Goal: Task Accomplishment & Management: Manage account settings

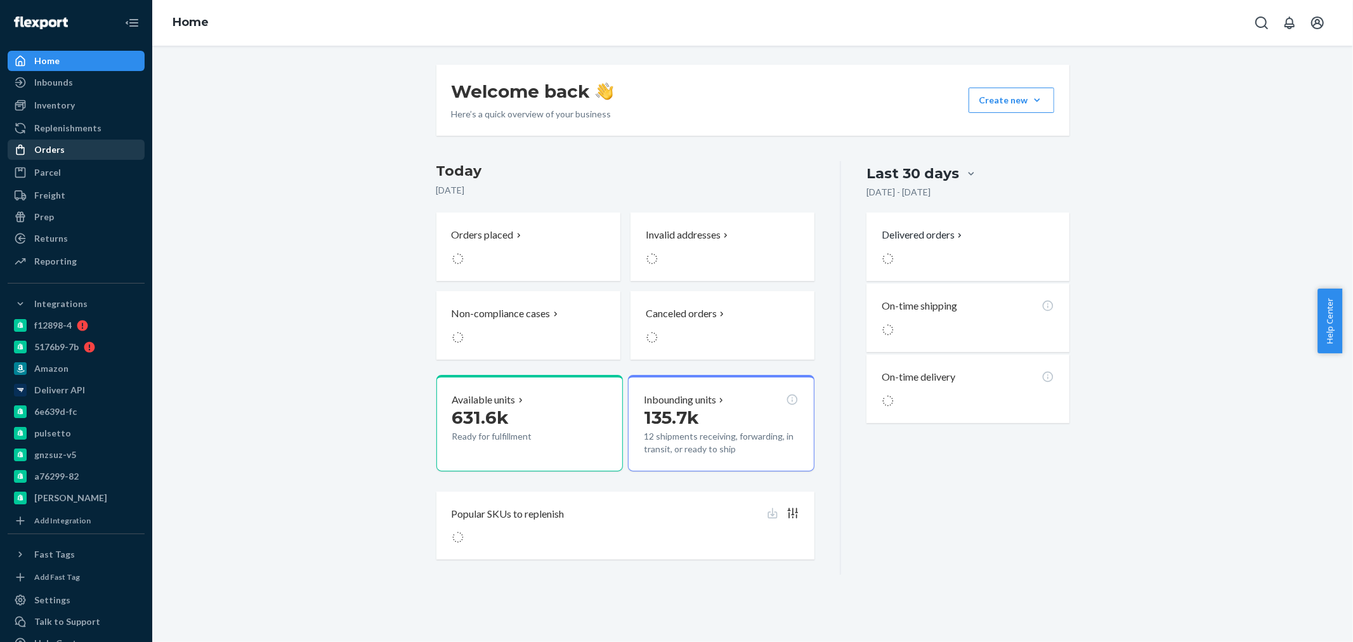
drag, startPoint x: 56, startPoint y: 148, endPoint x: 98, endPoint y: 157, distance: 43.3
click at [56, 148] on div "Orders" at bounding box center [49, 149] width 30 height 13
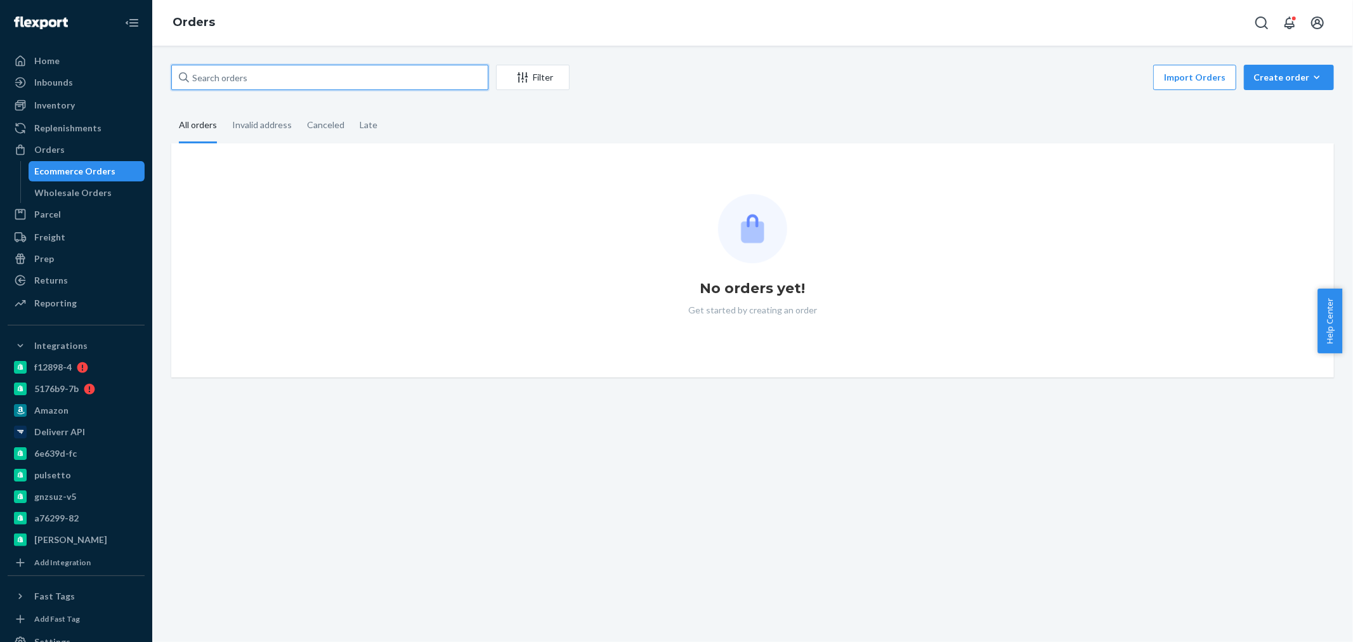
click at [257, 82] on input "text" at bounding box center [329, 77] width 317 height 25
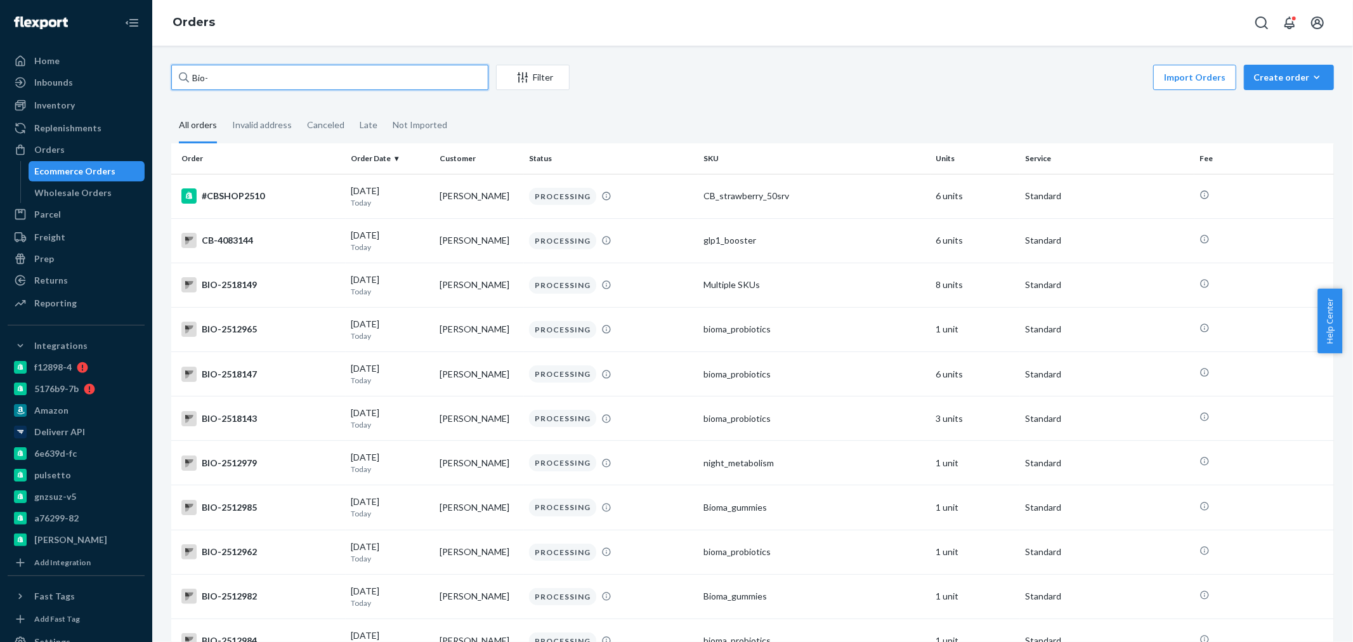
paste input "2480546"
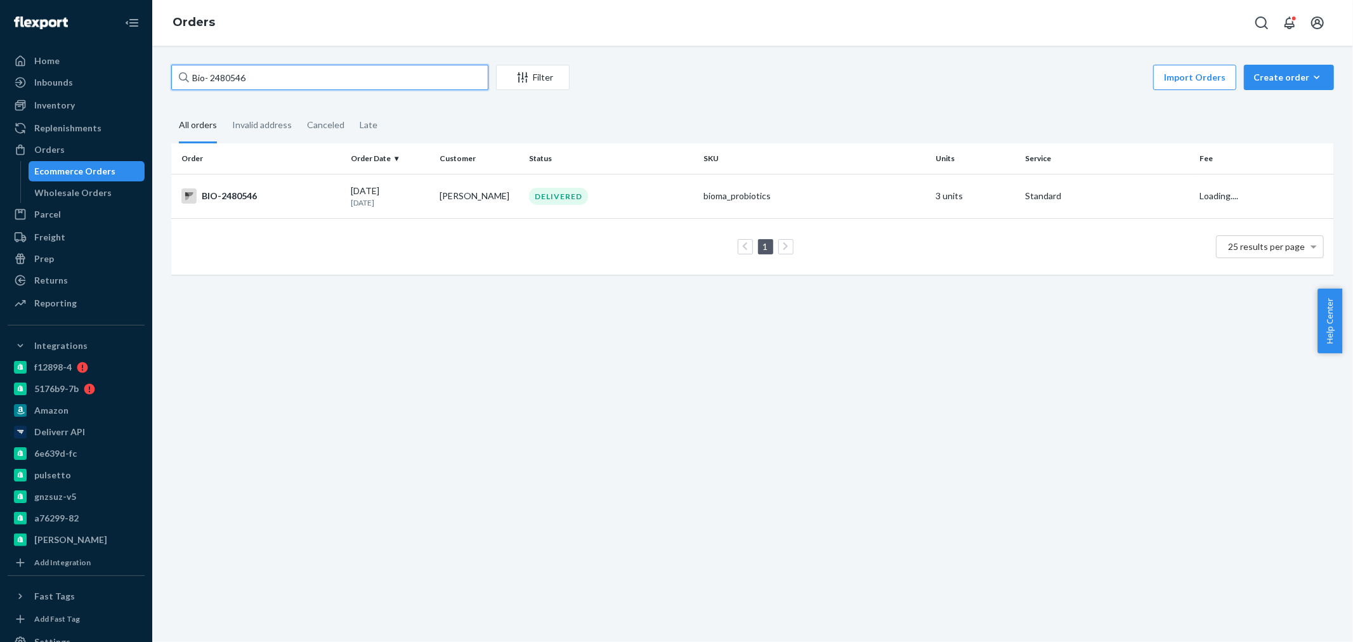
click at [211, 76] on input "Bio- 2480546" at bounding box center [329, 77] width 317 height 25
type input "Bio-2480546"
click at [455, 208] on td "[PERSON_NAME]" at bounding box center [478, 196] width 89 height 44
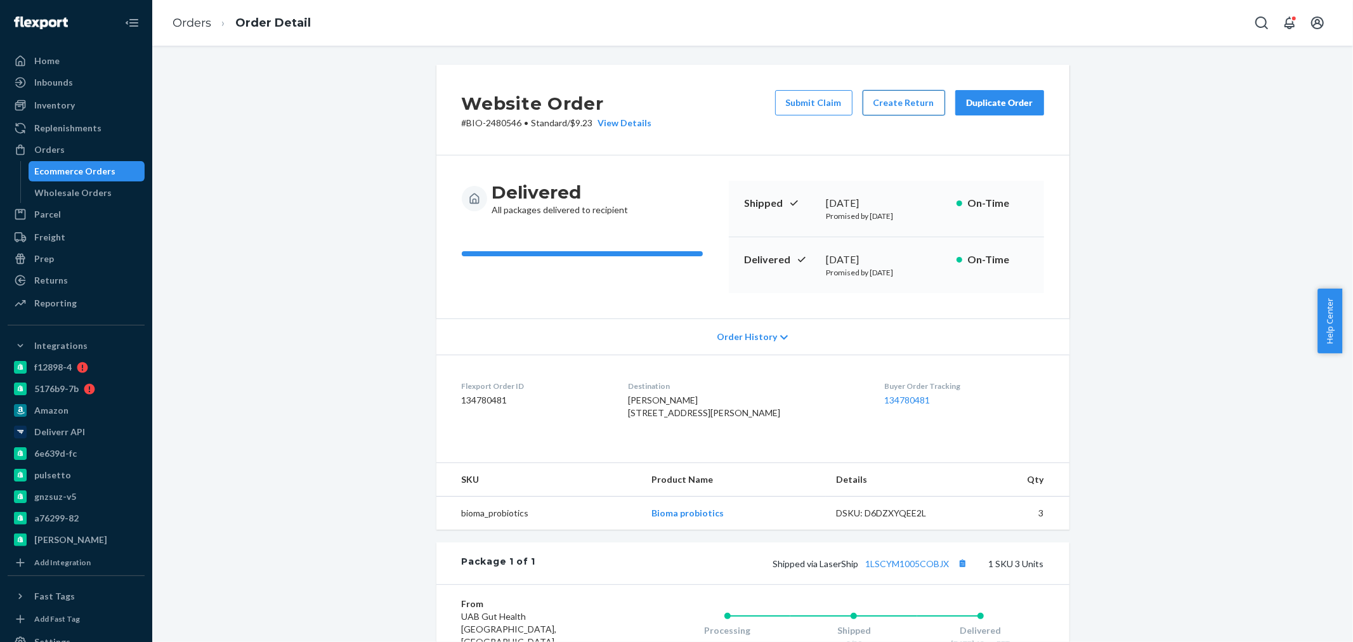
click at [881, 100] on button "Create Return" at bounding box center [903, 102] width 82 height 25
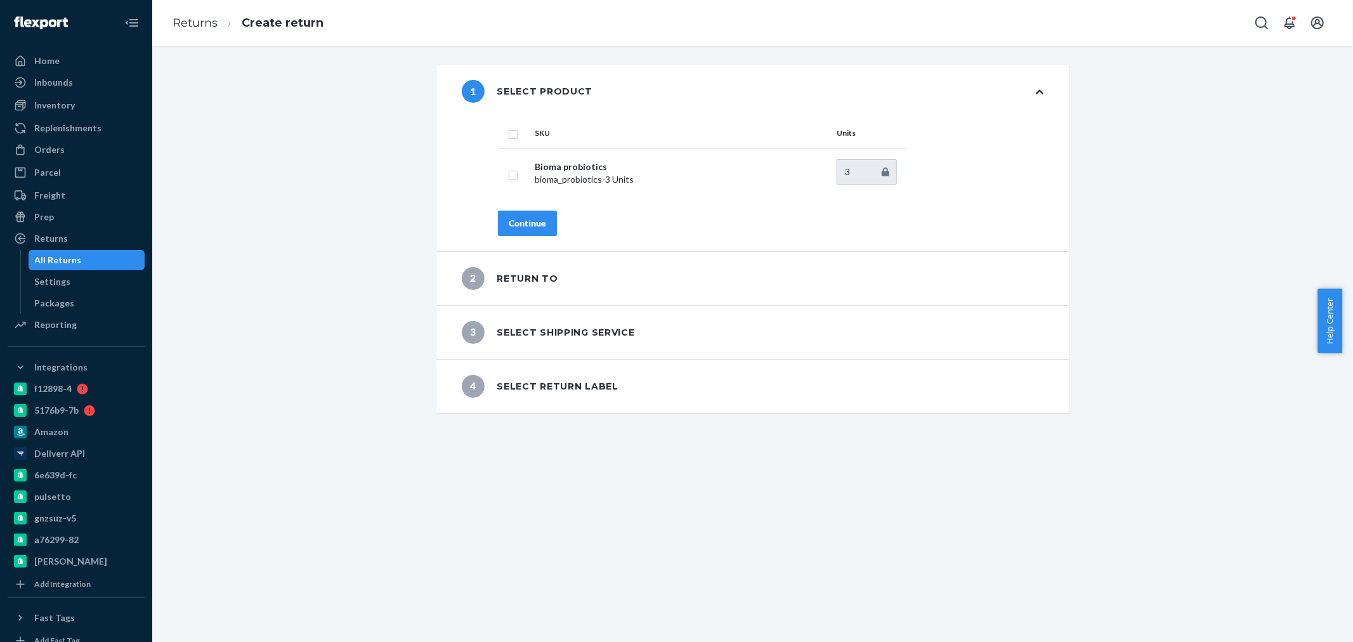
click at [535, 226] on div "Continue" at bounding box center [527, 223] width 37 height 13
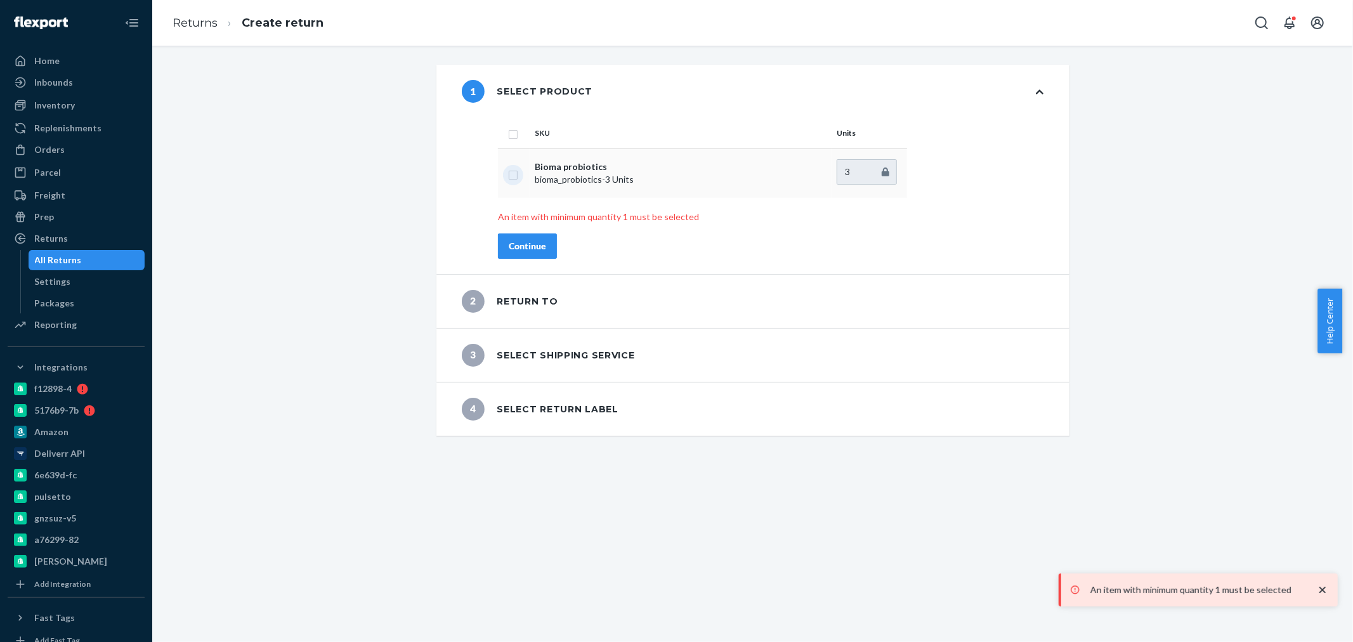
click at [508, 174] on input "checkbox" at bounding box center [513, 173] width 10 height 13
checkbox input "true"
click at [522, 242] on div "Continue" at bounding box center [527, 246] width 37 height 13
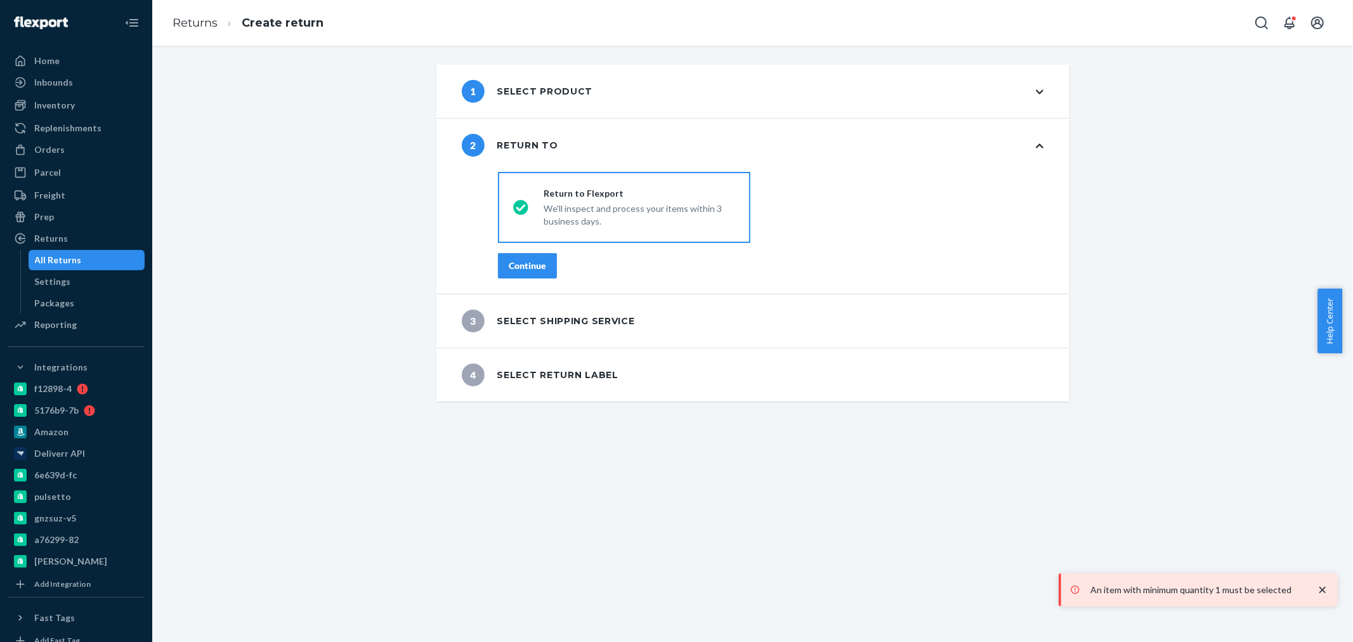
click at [533, 266] on div "Continue" at bounding box center [527, 265] width 37 height 13
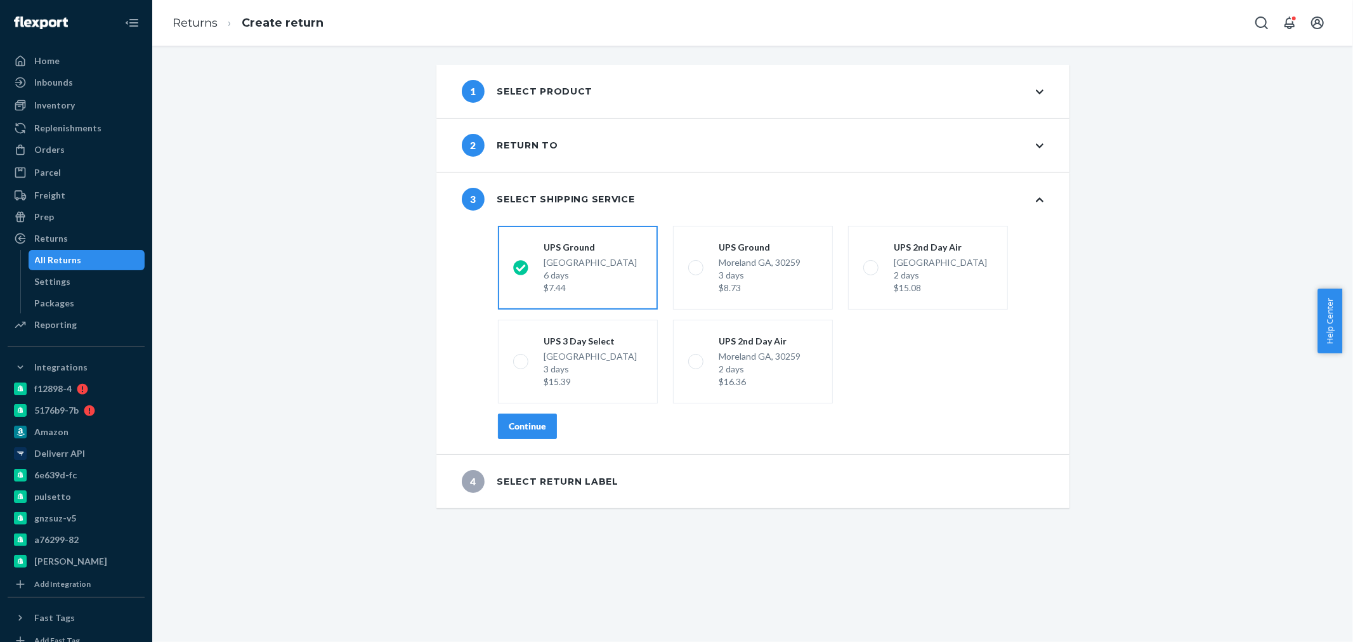
click at [522, 424] on div "Continue" at bounding box center [527, 426] width 37 height 13
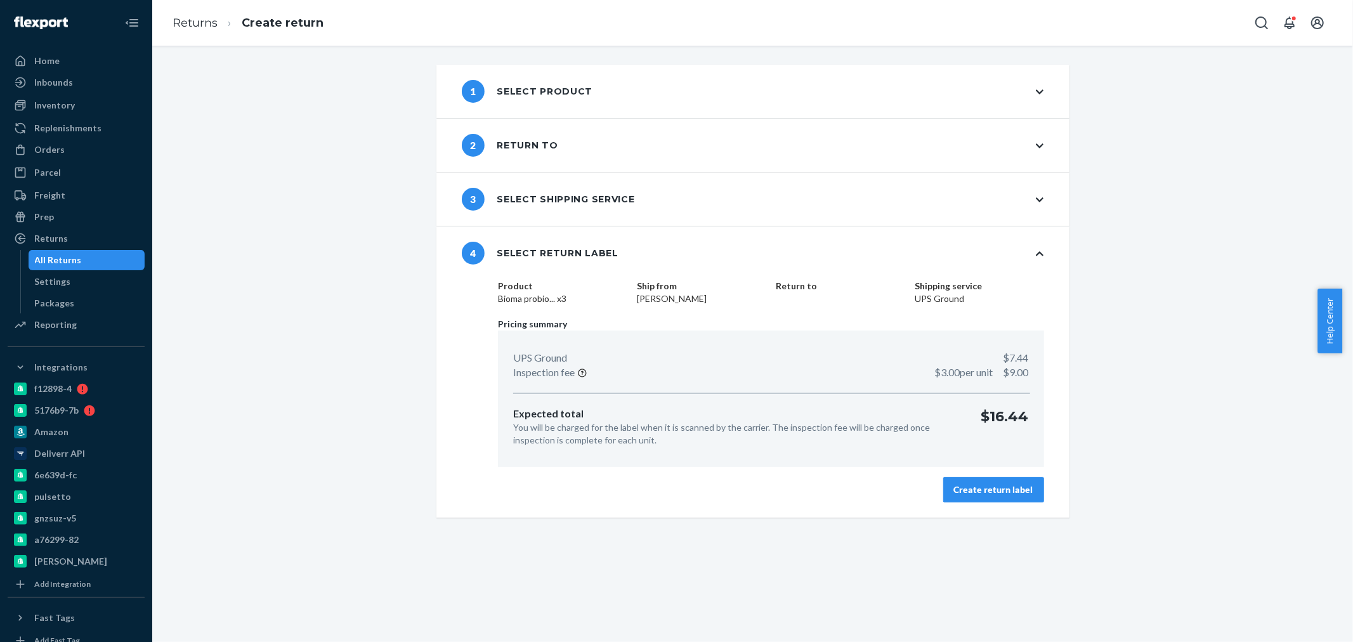
click at [1004, 491] on div "Create return label" at bounding box center [993, 489] width 79 height 13
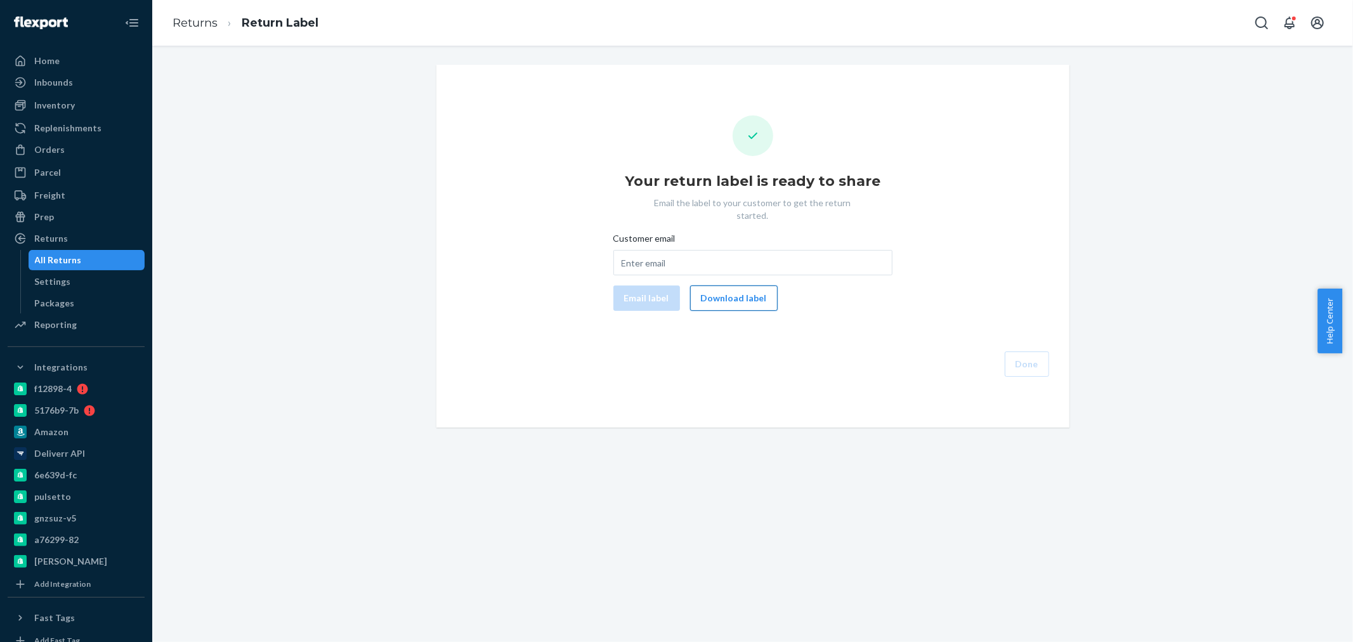
click at [720, 288] on button "Download label" at bounding box center [734, 297] width 88 height 25
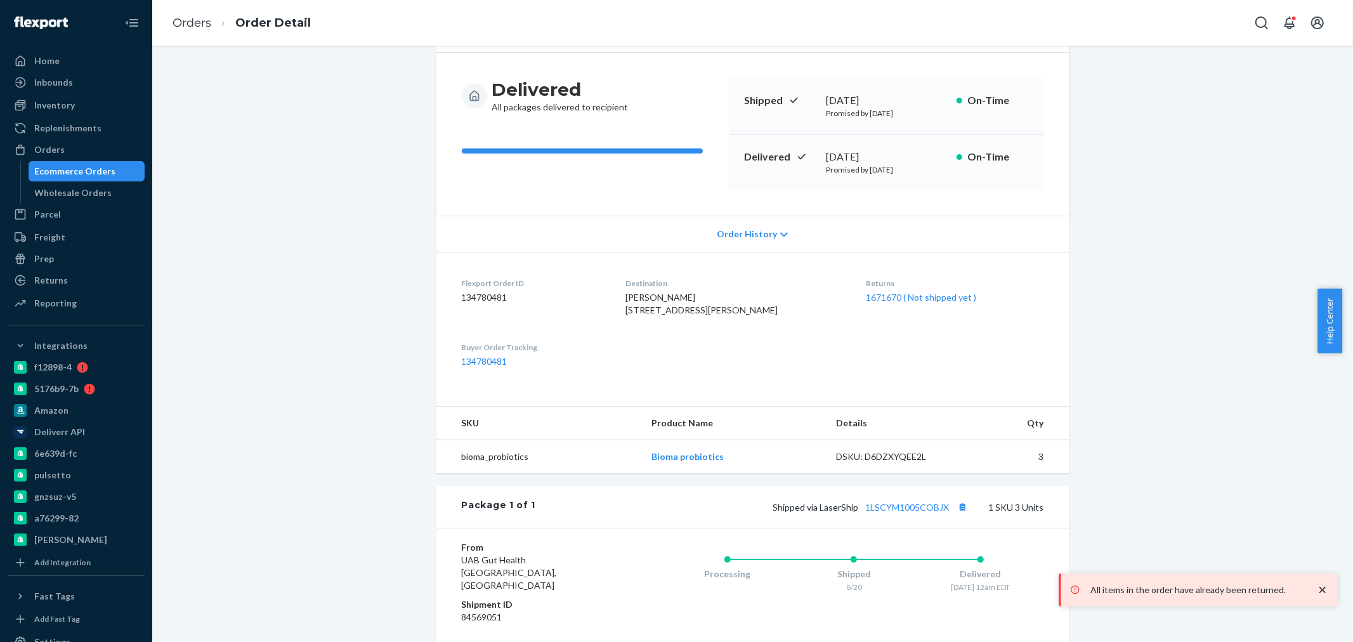
scroll to position [211, 0]
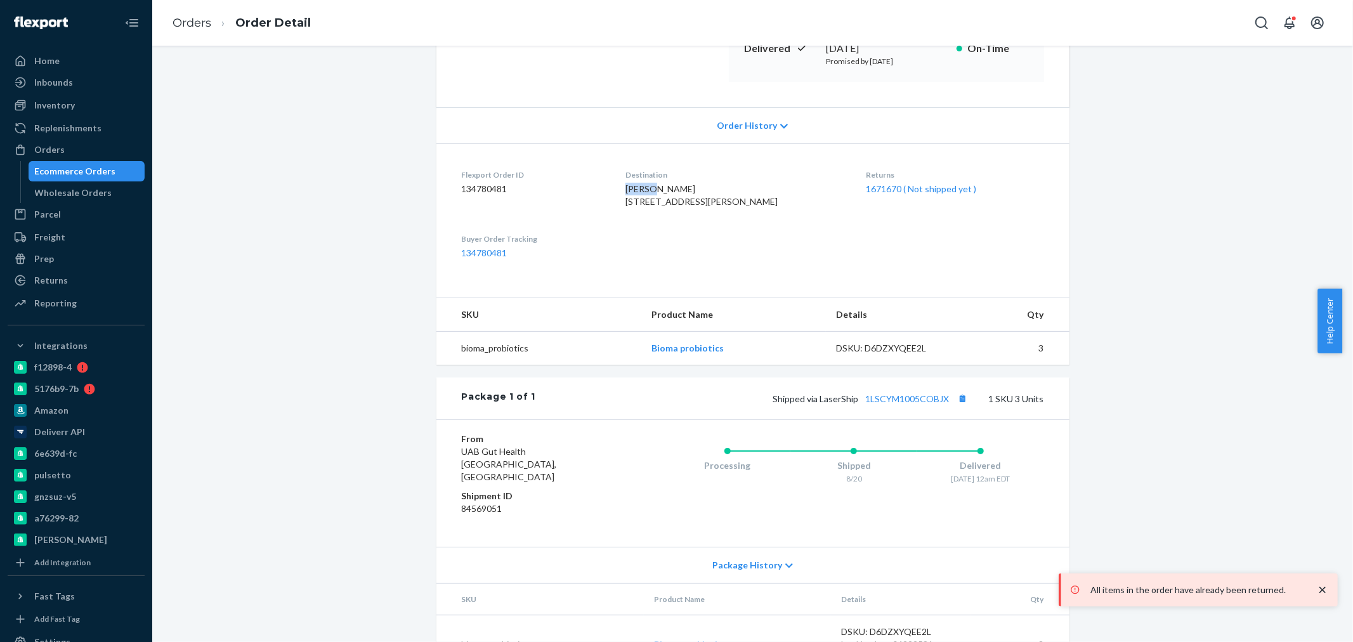
drag, startPoint x: 635, startPoint y: 194, endPoint x: 661, endPoint y: 190, distance: 25.6
click at [661, 190] on div "[PERSON_NAME] [STREET_ADDRESS][PERSON_NAME]" at bounding box center [735, 195] width 220 height 25
copy span "Sherry"
click at [207, 13] on ol "Orders Order Detail" at bounding box center [241, 22] width 159 height 37
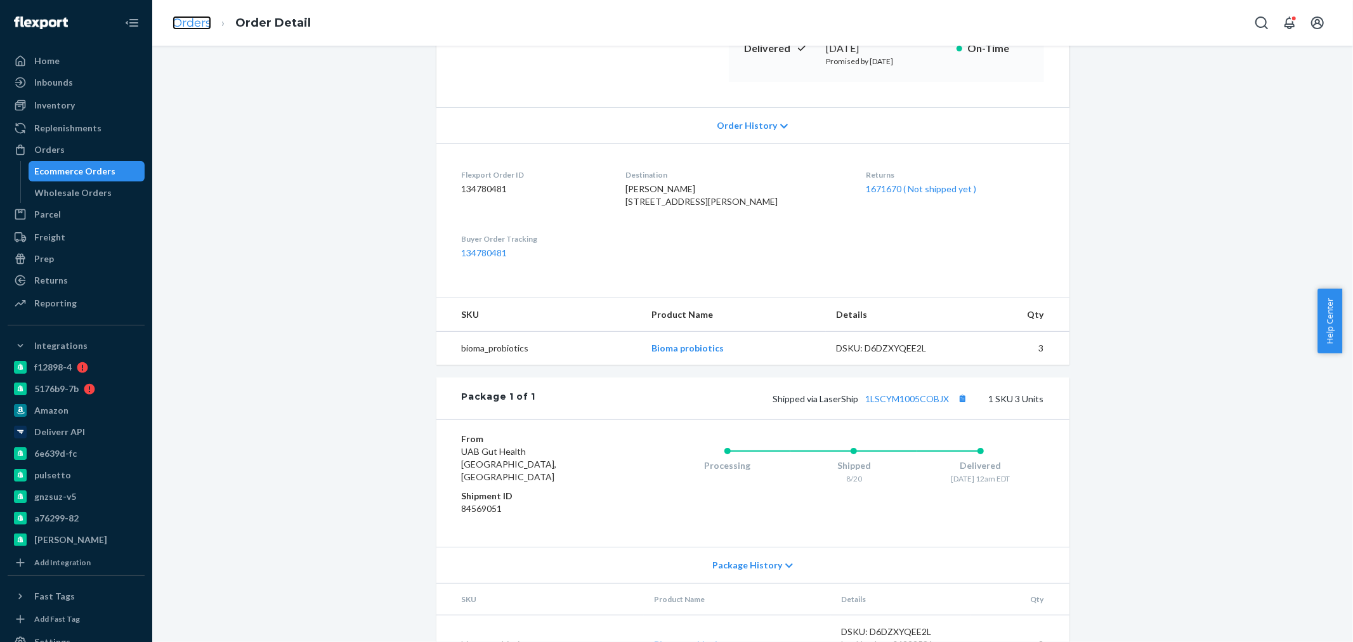
click at [205, 20] on link "Orders" at bounding box center [191, 23] width 39 height 14
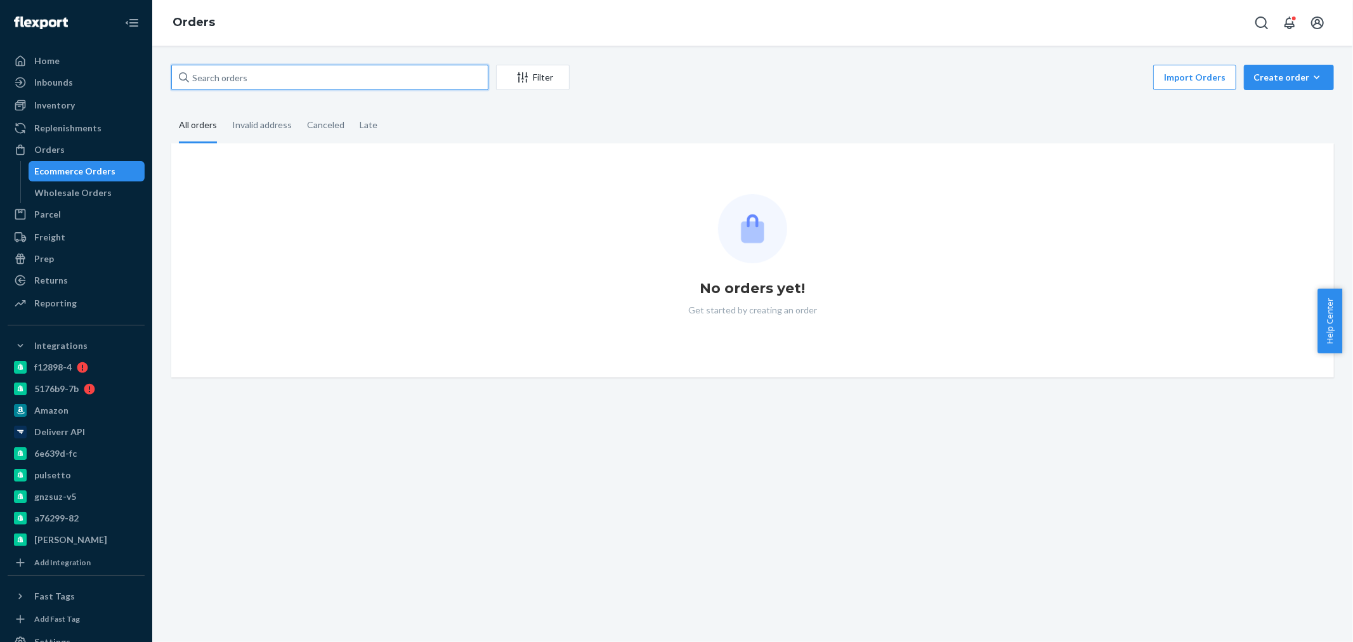
click at [212, 75] on input "text" at bounding box center [329, 77] width 317 height 25
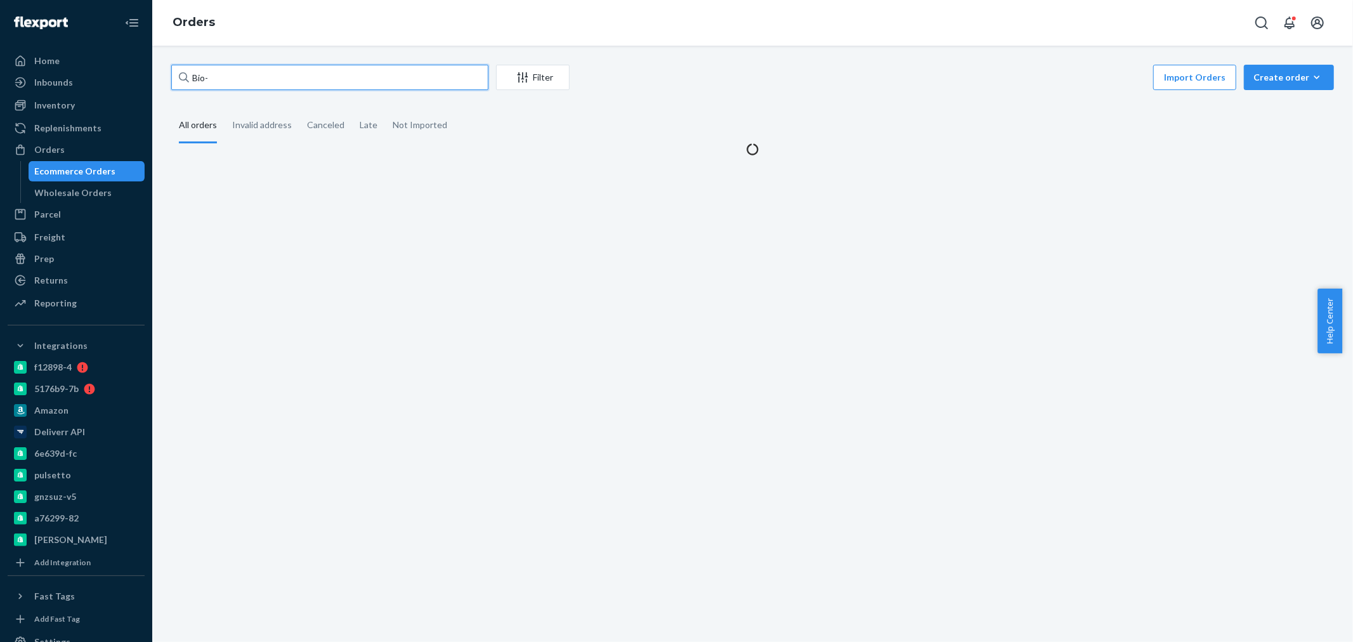
paste input "2461234"
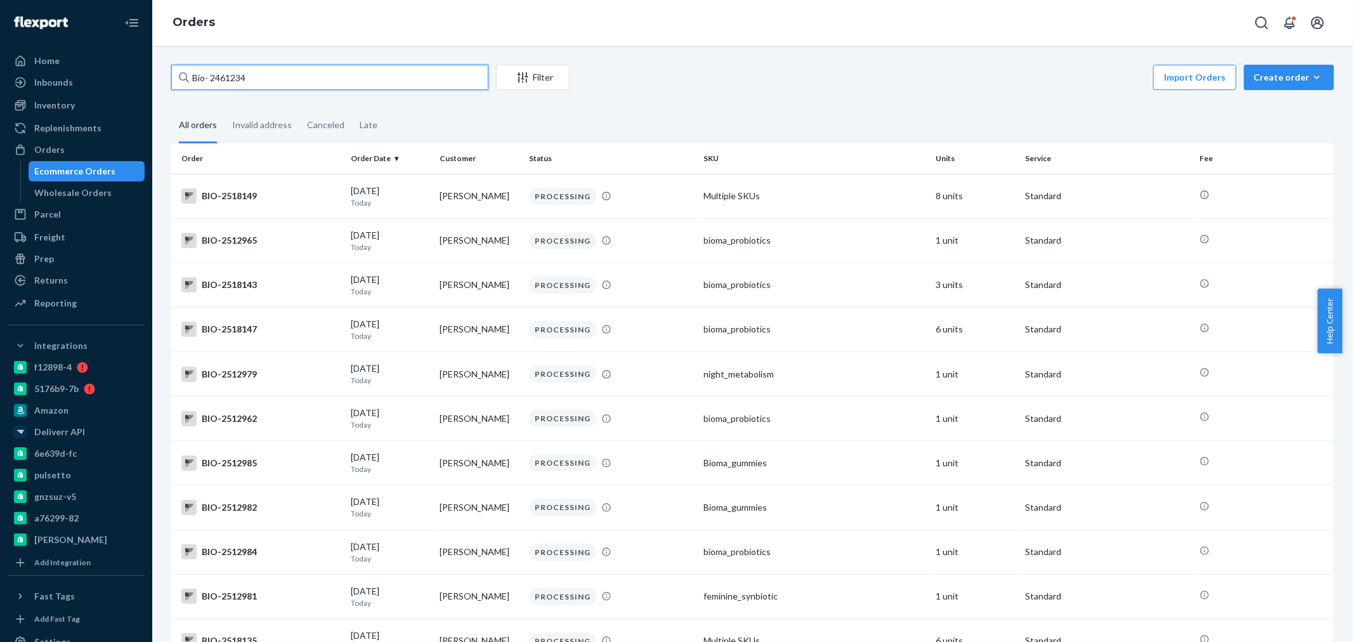
click at [212, 75] on input "Bio- 2461234" at bounding box center [329, 77] width 317 height 25
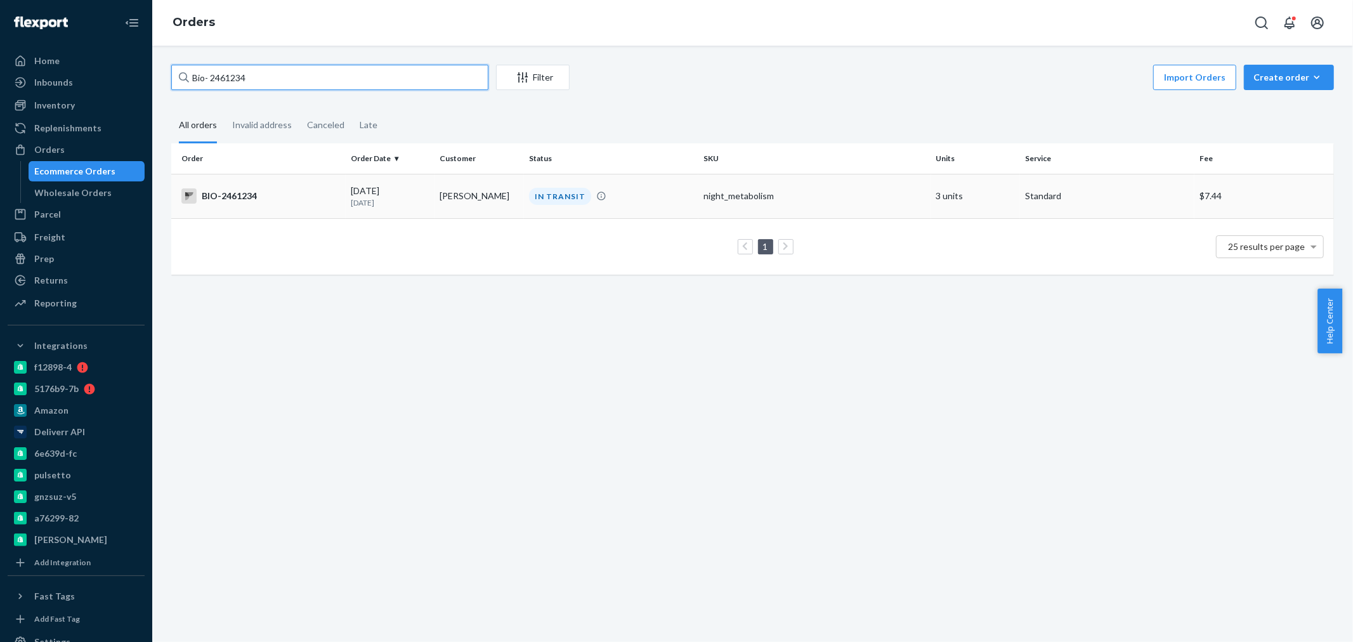
type input "Bio- 2461234"
click at [491, 198] on td "Jodi Hoffman" at bounding box center [478, 196] width 89 height 44
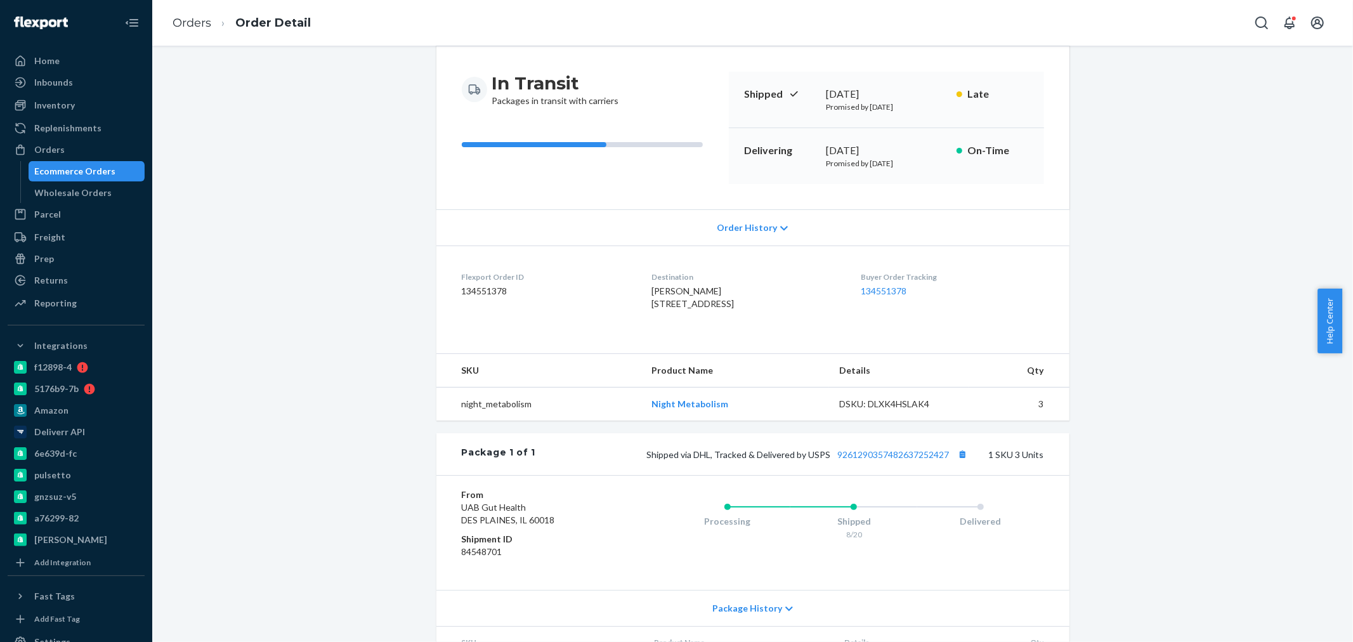
scroll to position [211, 0]
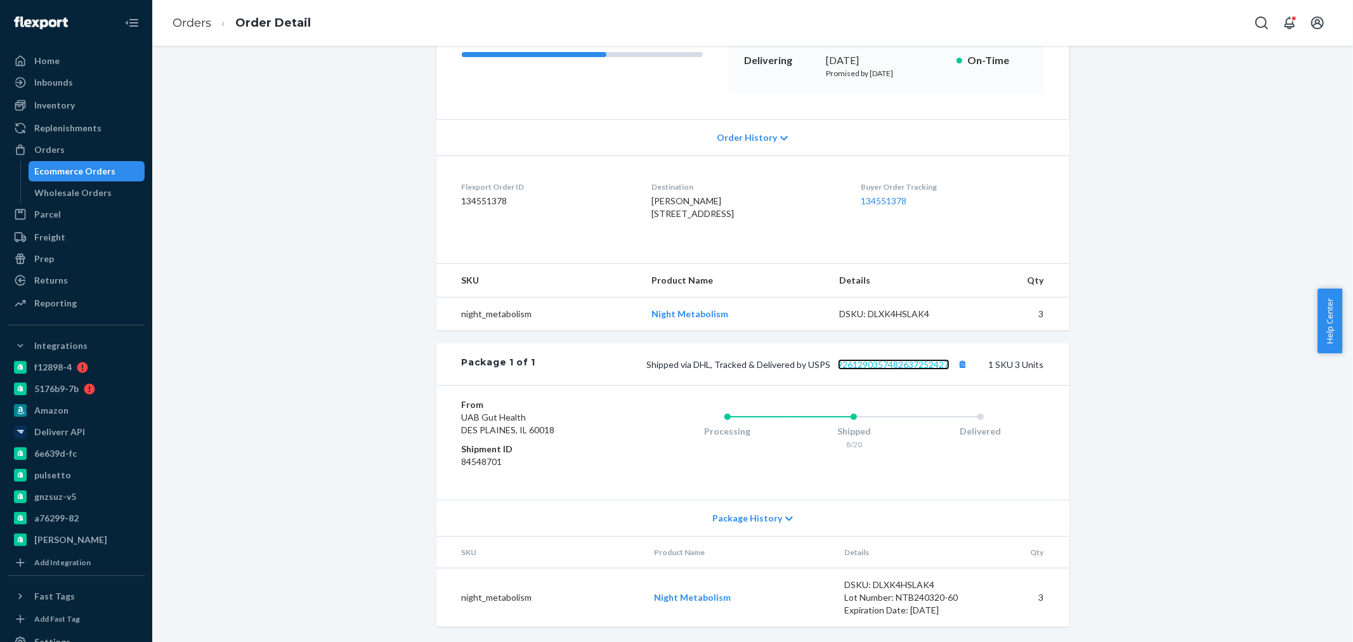
click at [876, 370] on link "9261290357482637252427" at bounding box center [894, 364] width 112 height 11
click at [62, 143] on div "Orders" at bounding box center [76, 150] width 134 height 18
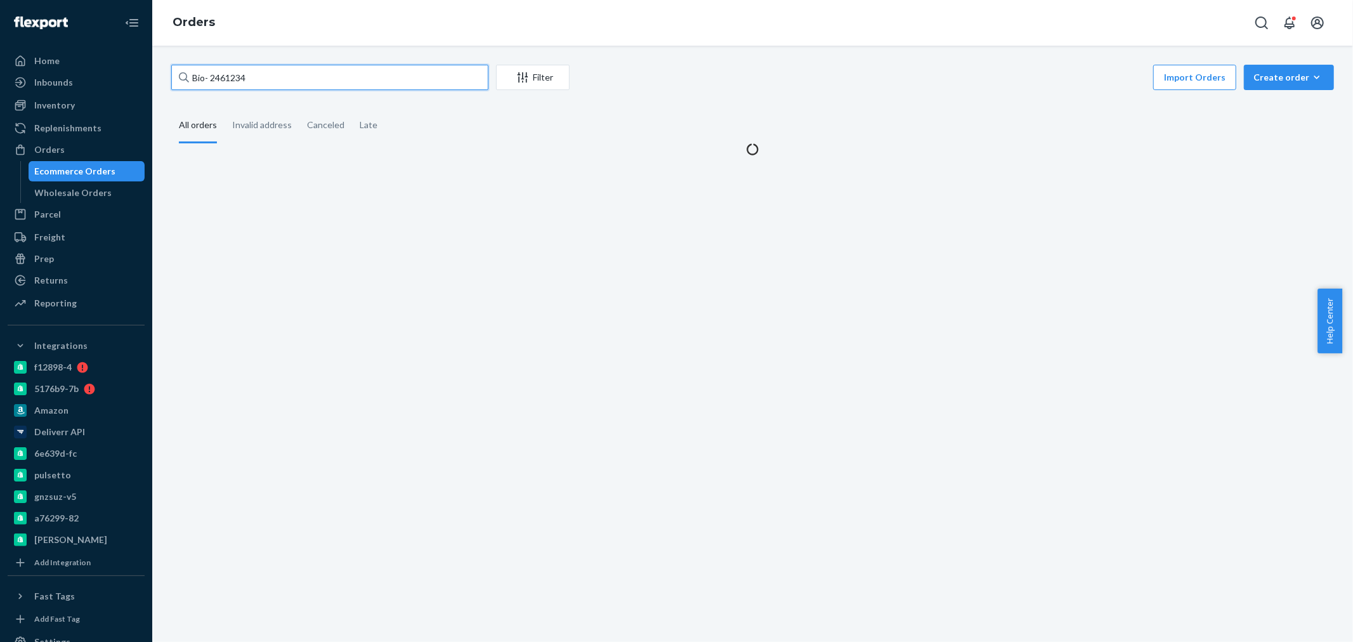
drag, startPoint x: 270, startPoint y: 80, endPoint x: 217, endPoint y: 72, distance: 53.3
click at [211, 73] on input "Bio- 2461234" at bounding box center [329, 77] width 317 height 25
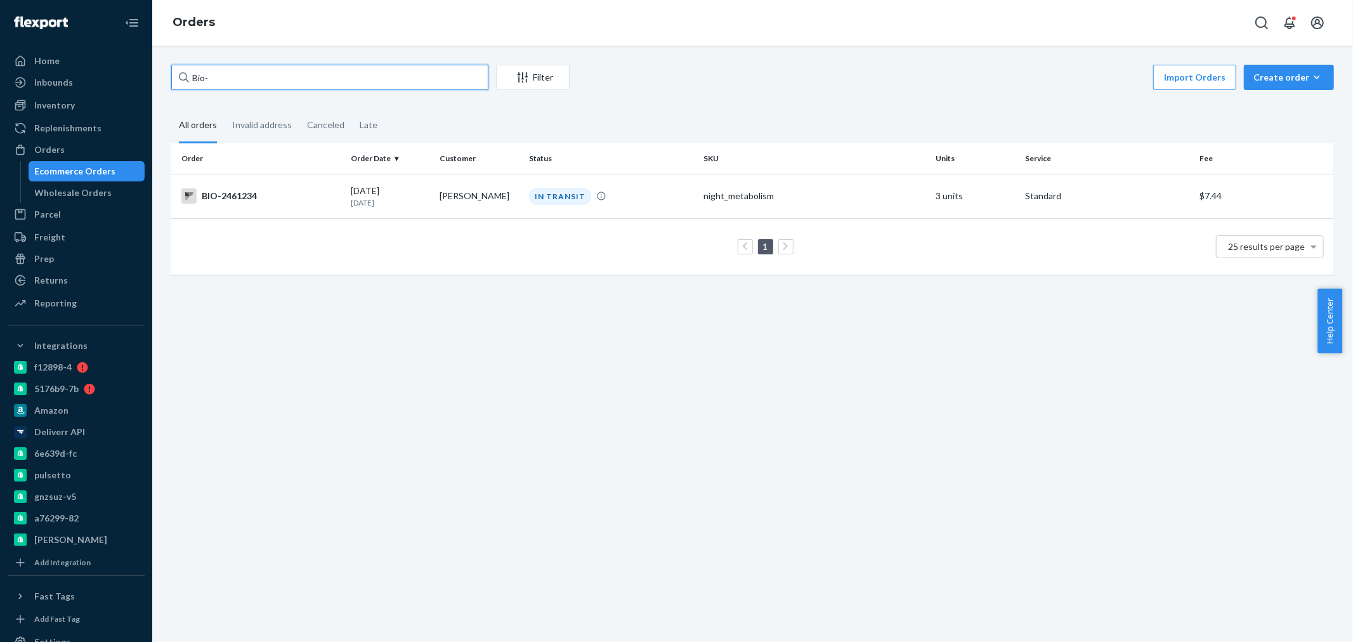
paste input "2518584"
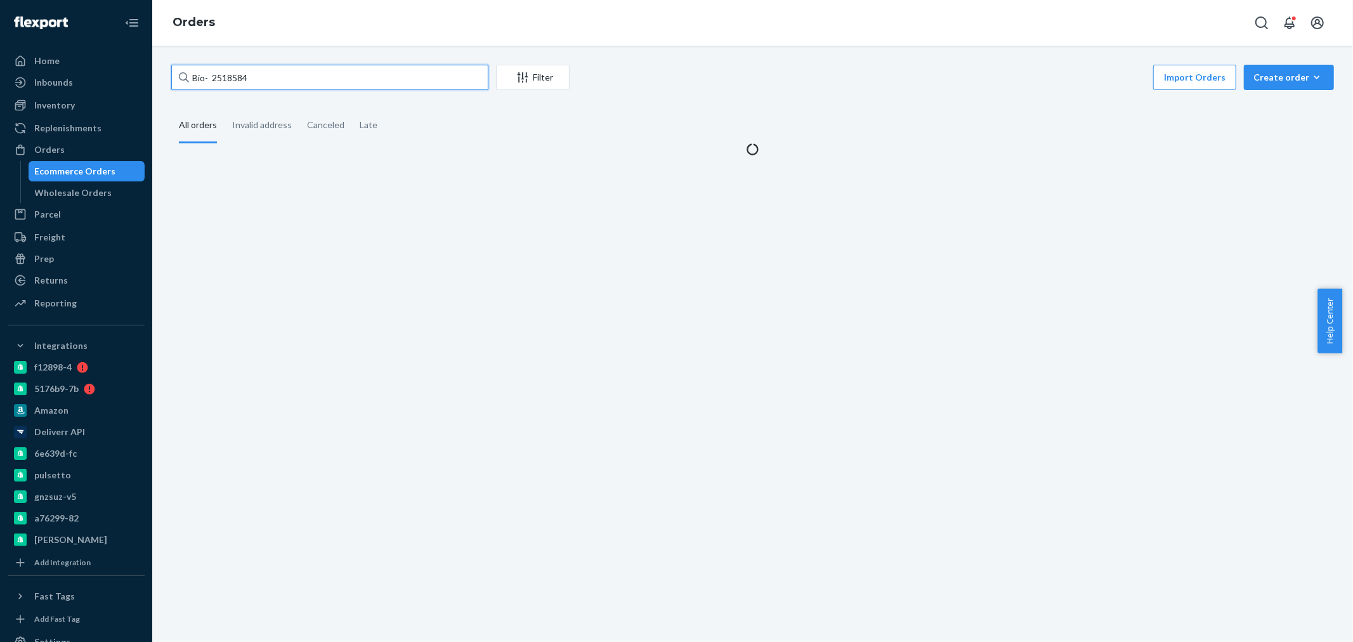
click at [212, 75] on input "Bio- 2518584" at bounding box center [329, 77] width 317 height 25
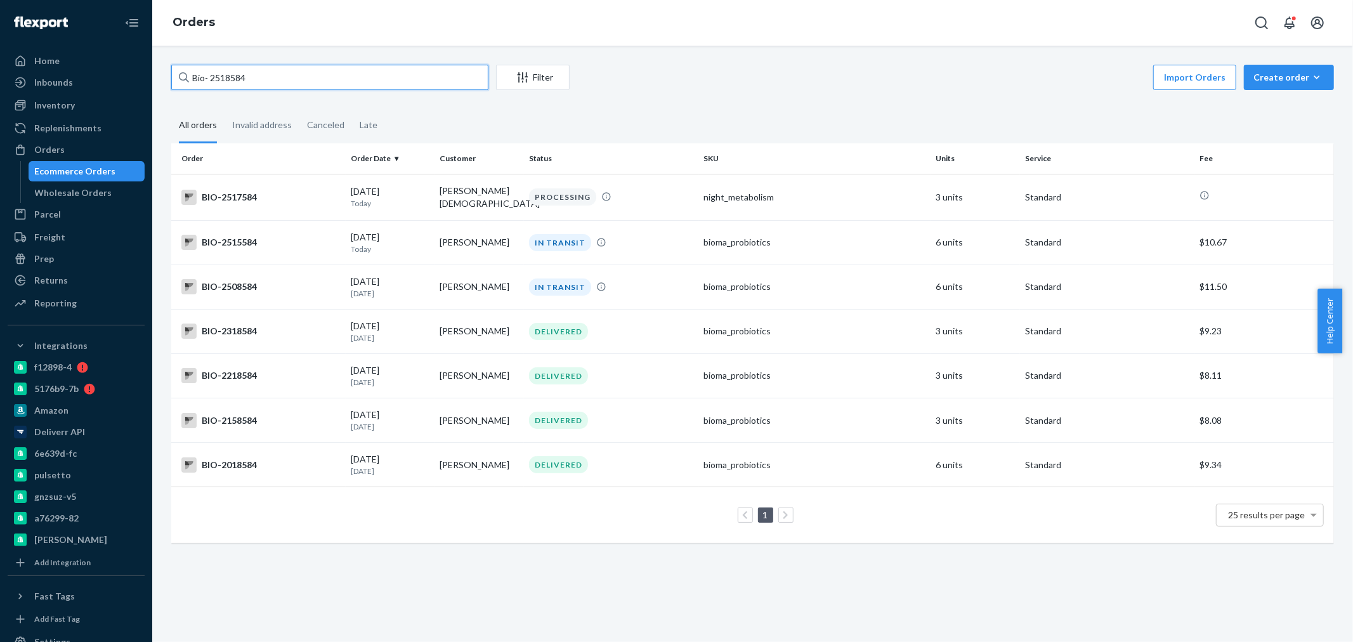
drag, startPoint x: 231, startPoint y: 77, endPoint x: 212, endPoint y: 77, distance: 19.7
click at [212, 77] on input "Bio- 2518584" at bounding box center [329, 77] width 317 height 25
paste input "2518663"
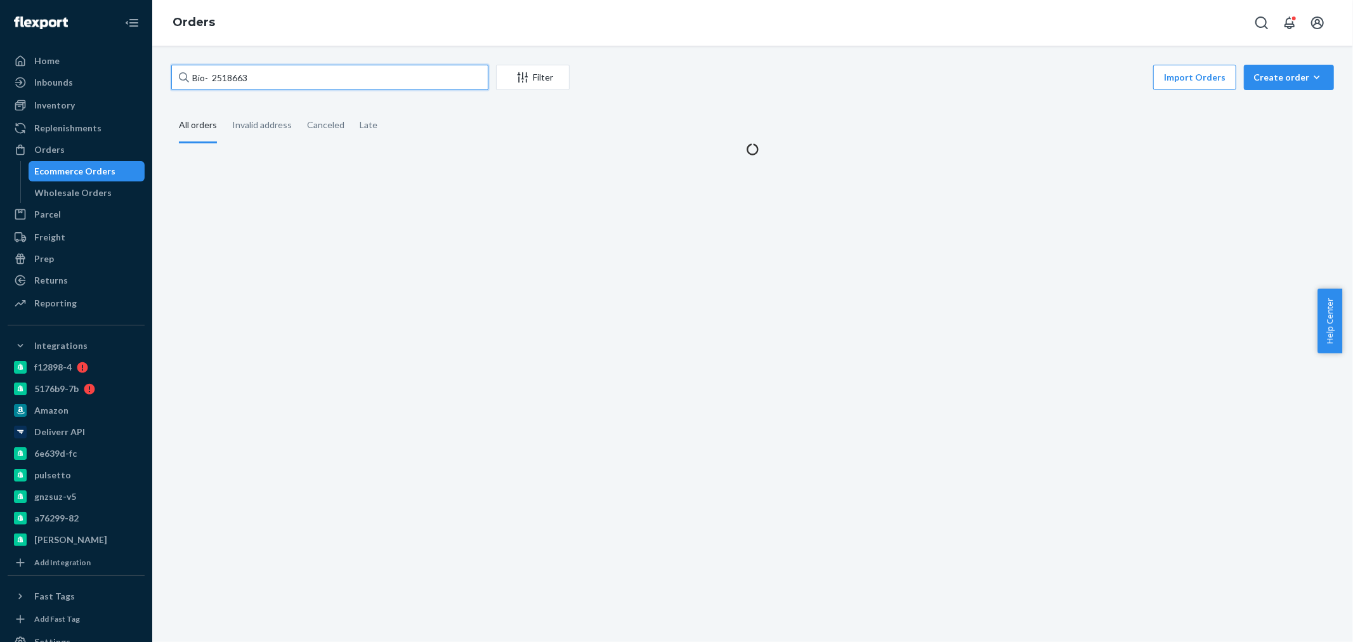
click at [210, 74] on input "Bio- 2518663" at bounding box center [329, 77] width 317 height 25
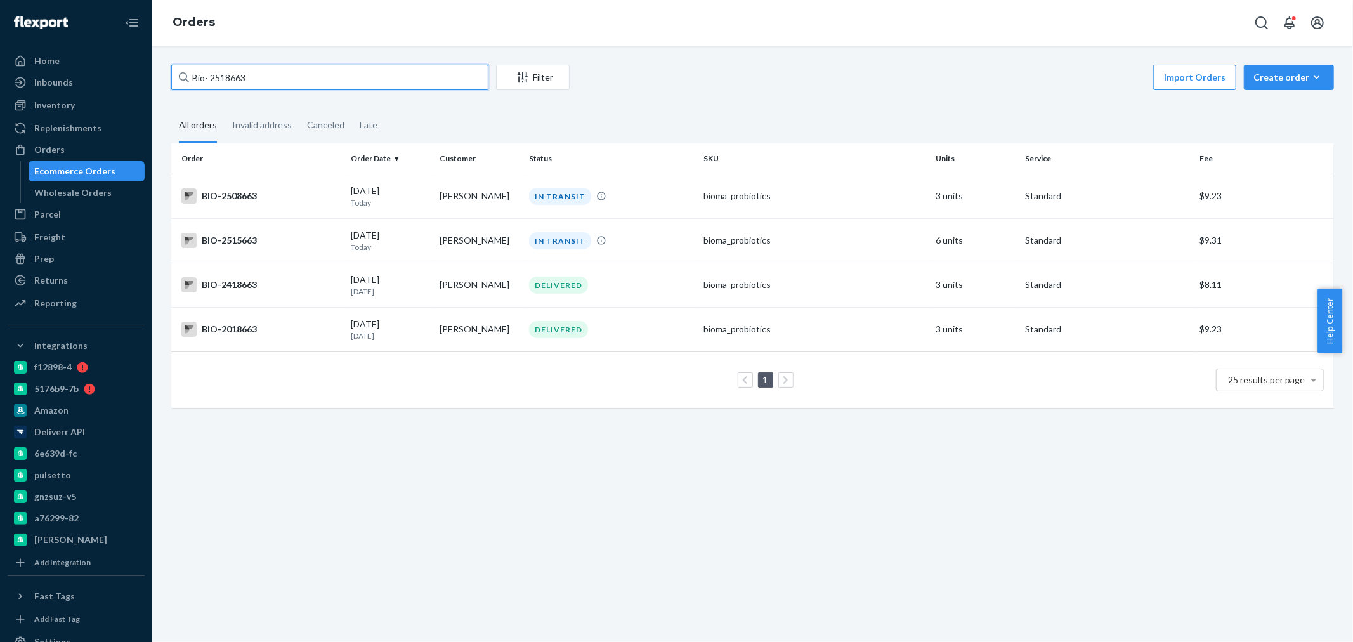
drag, startPoint x: 275, startPoint y: 79, endPoint x: 217, endPoint y: 78, distance: 57.7
click at [205, 79] on input "Bio- 2518663" at bounding box center [329, 77] width 317 height 25
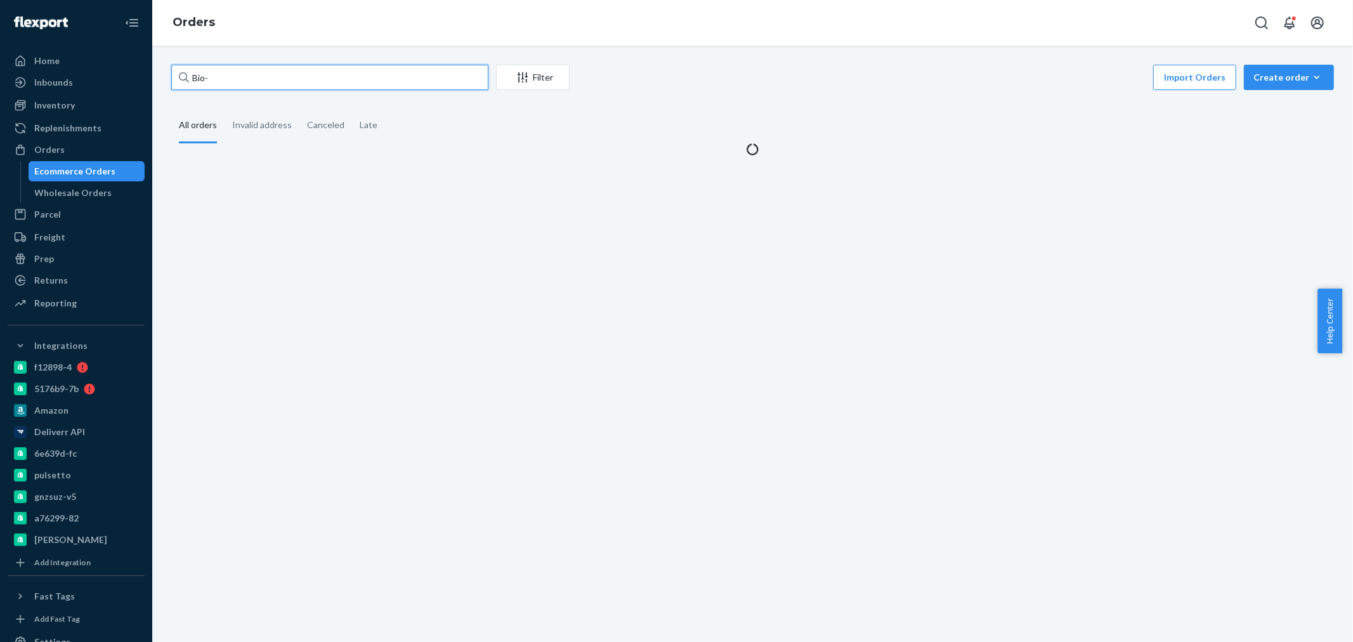
paste input "1650957"
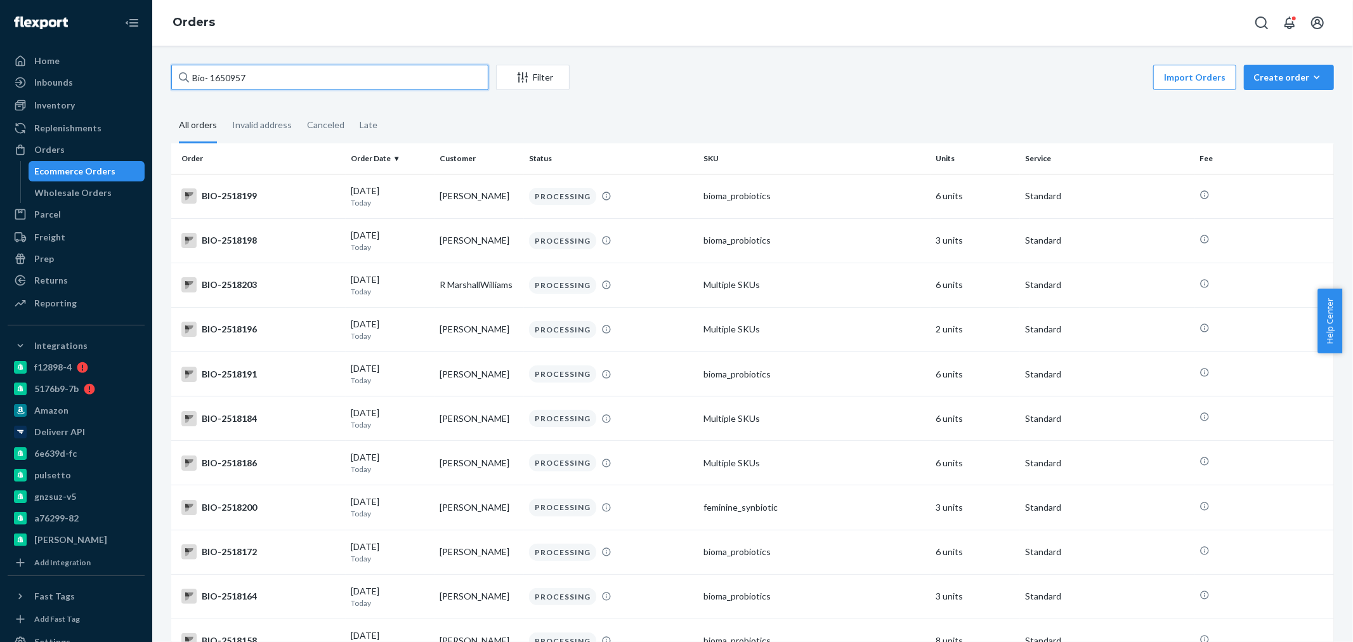
click at [212, 78] on input "Bio- 1650957" at bounding box center [329, 77] width 317 height 25
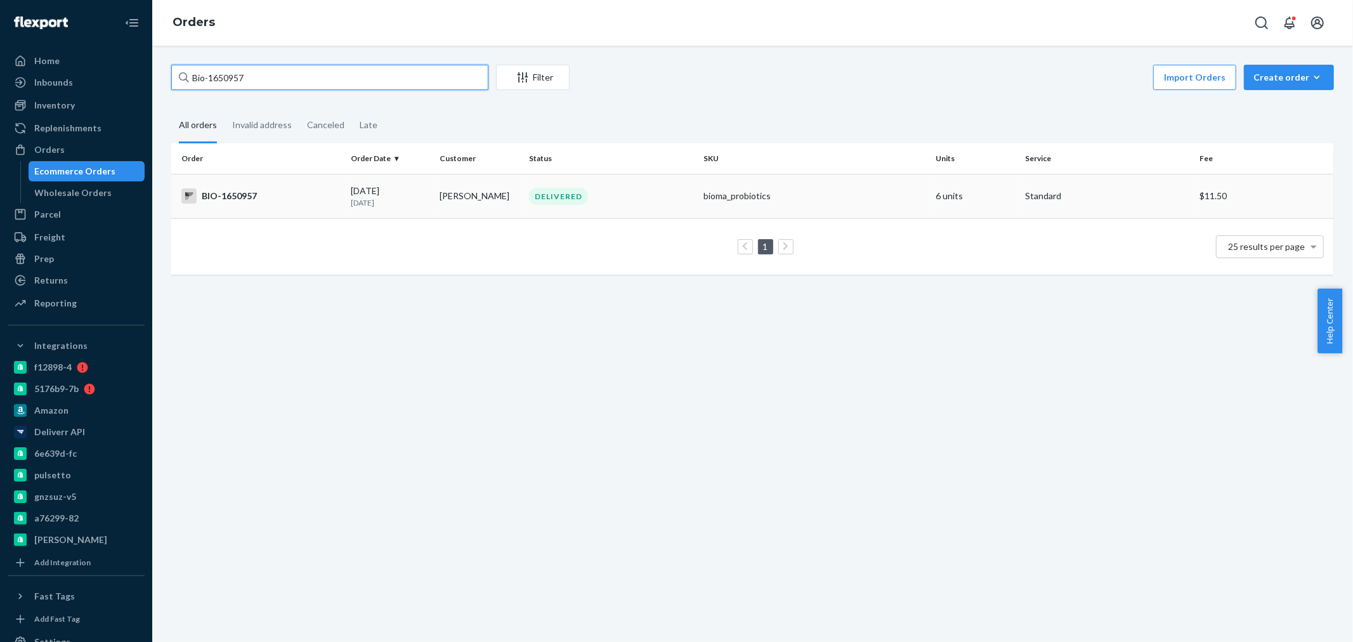
type input "Bio-1650957"
click at [287, 204] on td "BIO-1650957" at bounding box center [258, 196] width 174 height 44
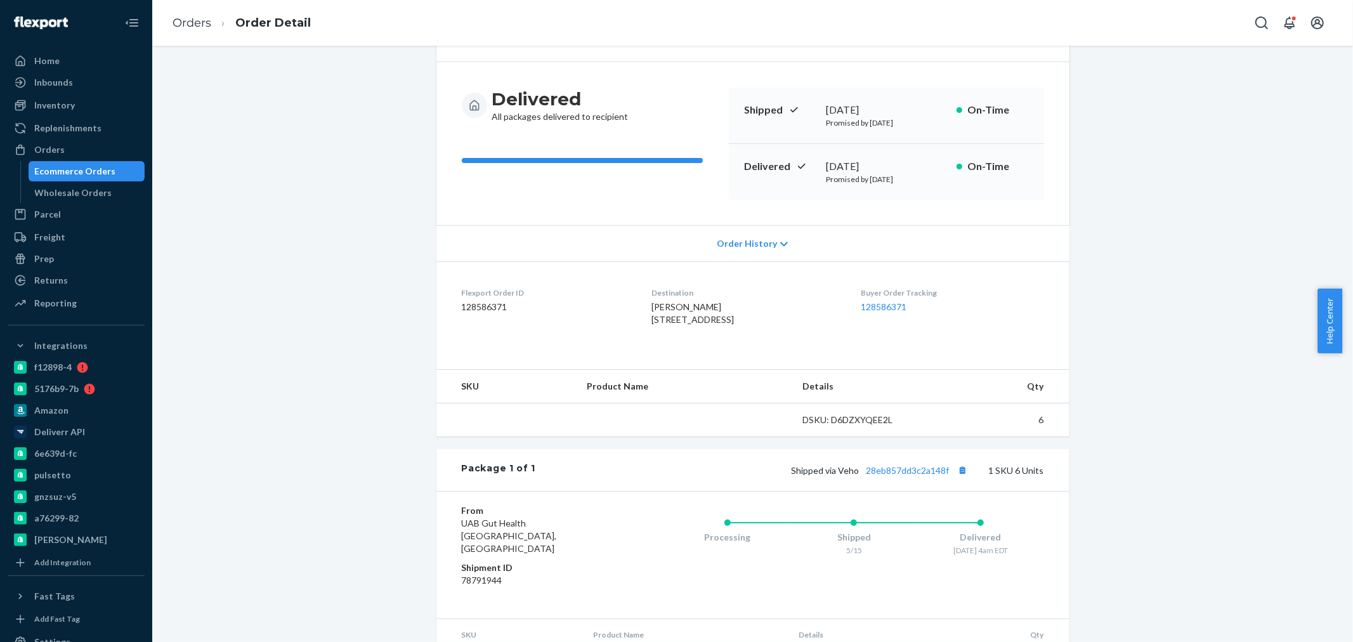
scroll to position [188, 0]
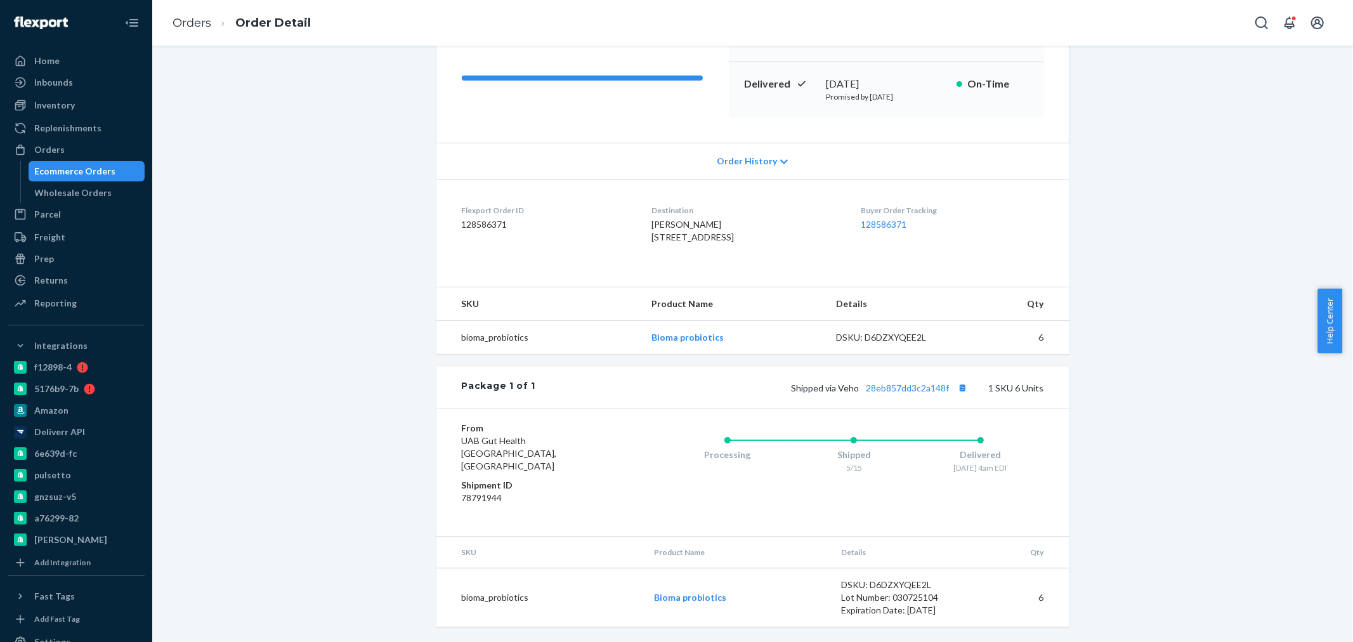
drag, startPoint x: 27, startPoint y: 150, endPoint x: 150, endPoint y: 113, distance: 129.2
click at [27, 150] on div at bounding box center [24, 149] width 20 height 13
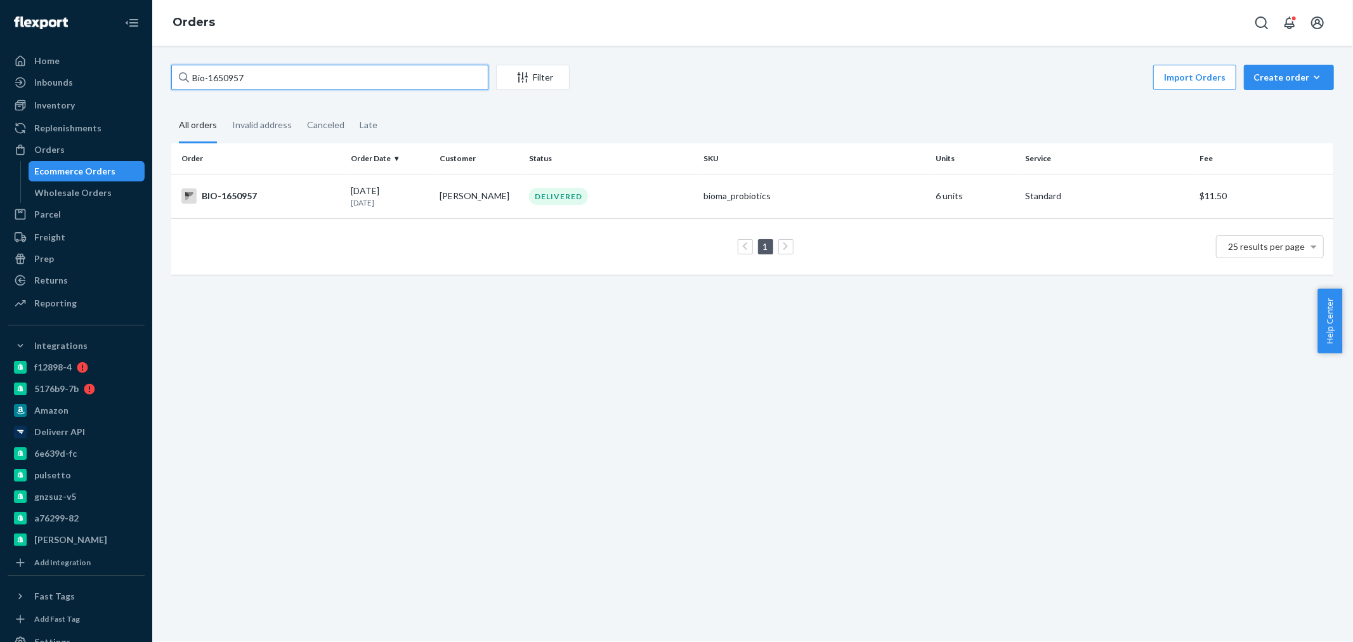
drag, startPoint x: 269, startPoint y: 80, endPoint x: 208, endPoint y: 84, distance: 61.0
click at [208, 84] on input "Bio-1650957" at bounding box center [329, 77] width 317 height 25
paste input "2518923"
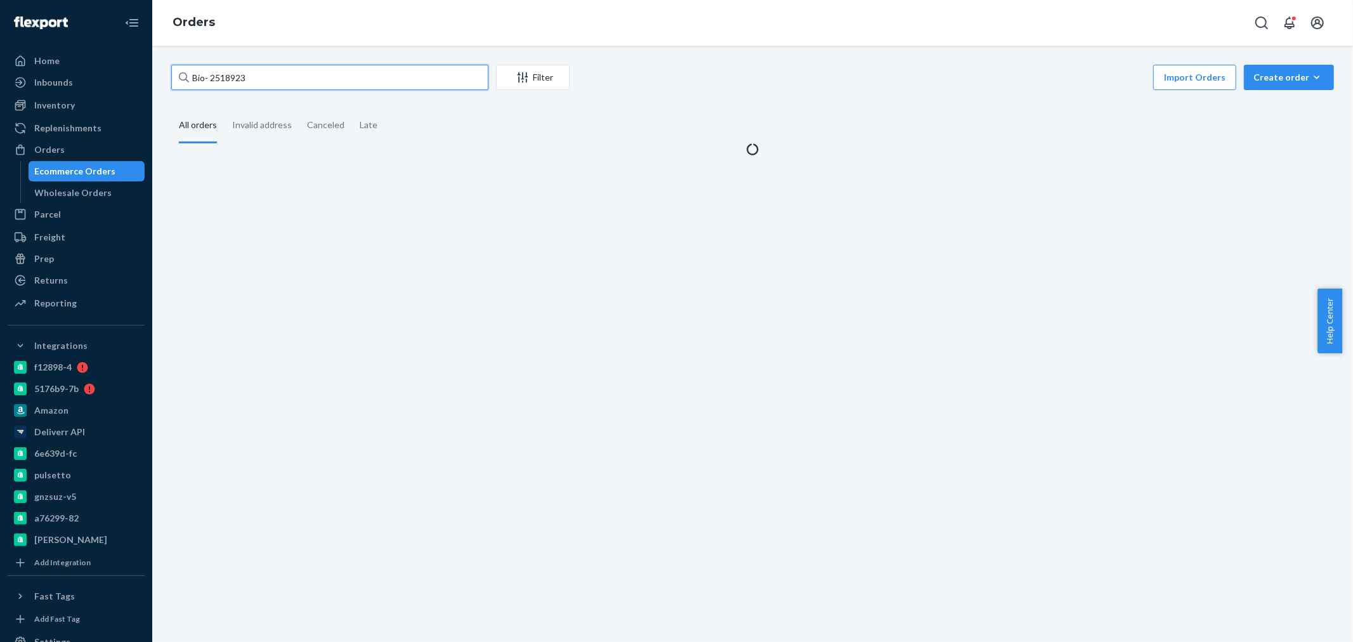
click at [208, 76] on input "Bio- 2518923" at bounding box center [329, 77] width 317 height 25
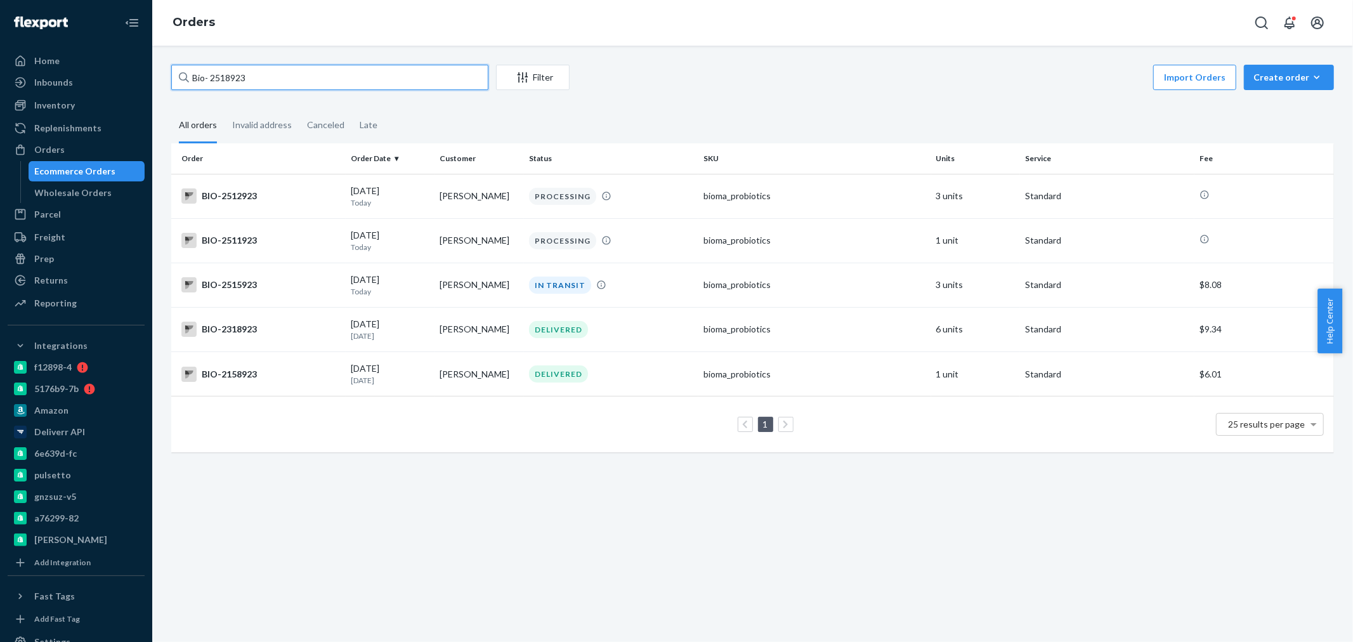
click at [235, 65] on input "Bio- 2518923" at bounding box center [329, 77] width 317 height 25
click at [245, 71] on input "Bio- 2518923" at bounding box center [329, 77] width 317 height 25
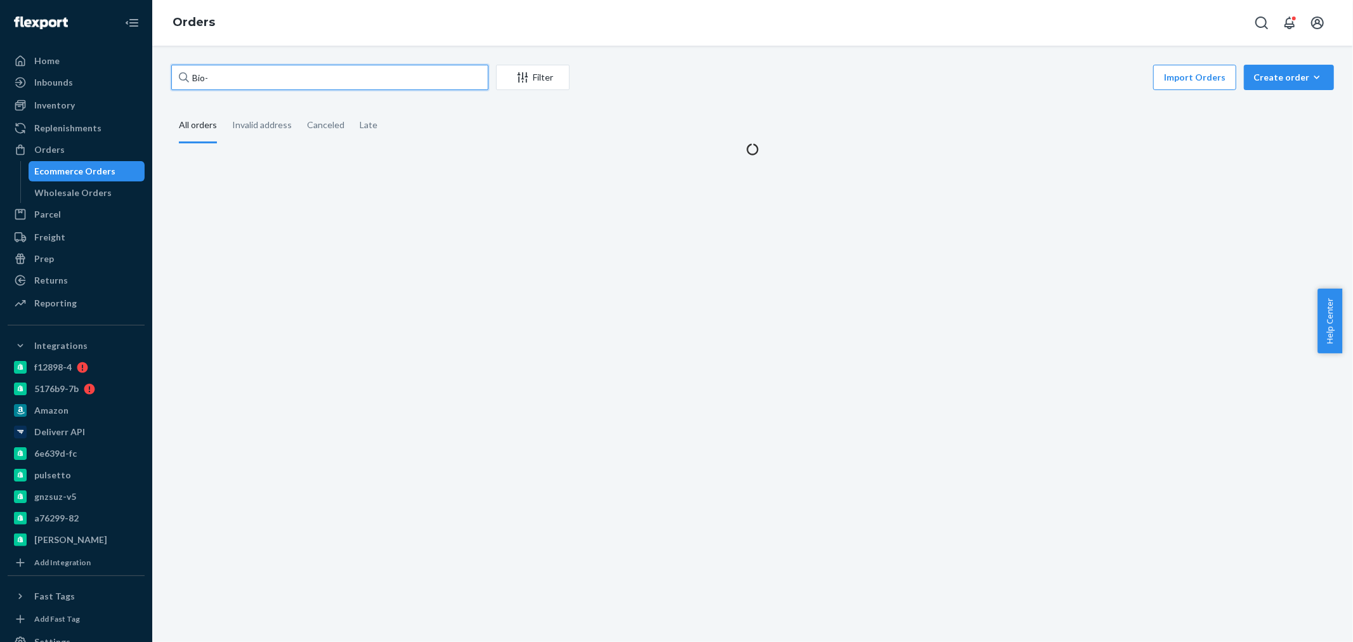
paste input "2518942"
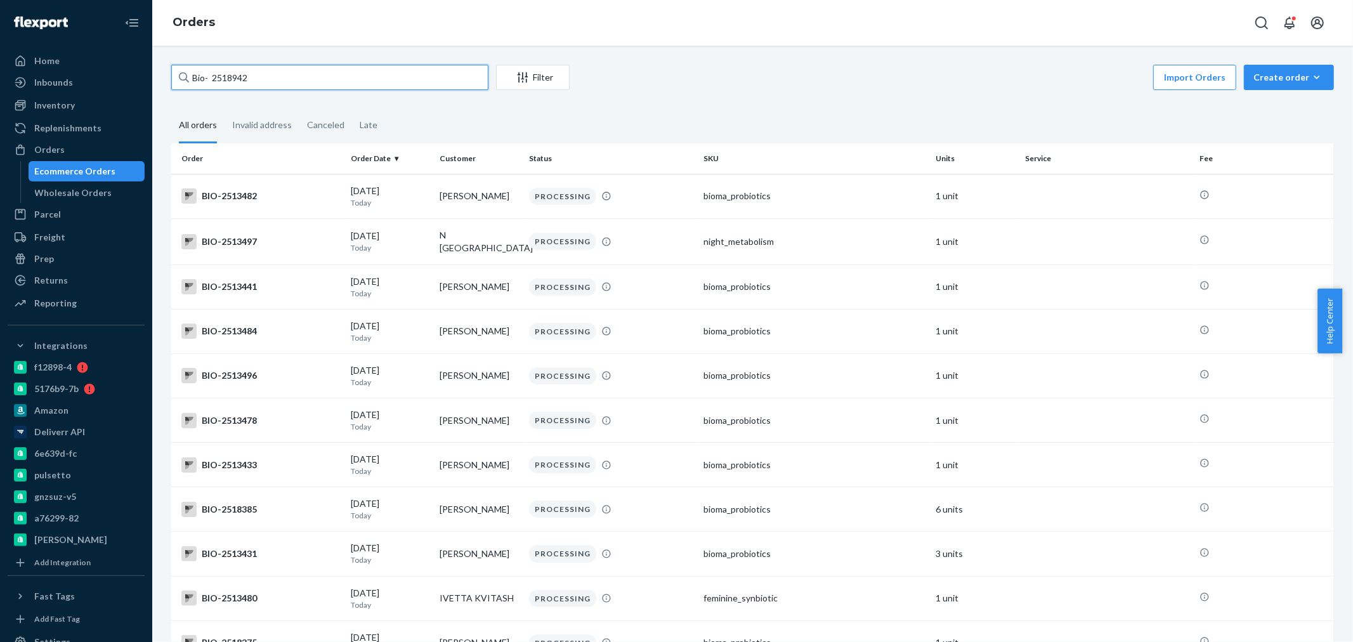
click at [212, 77] on input "Bio- 2518942" at bounding box center [329, 77] width 317 height 25
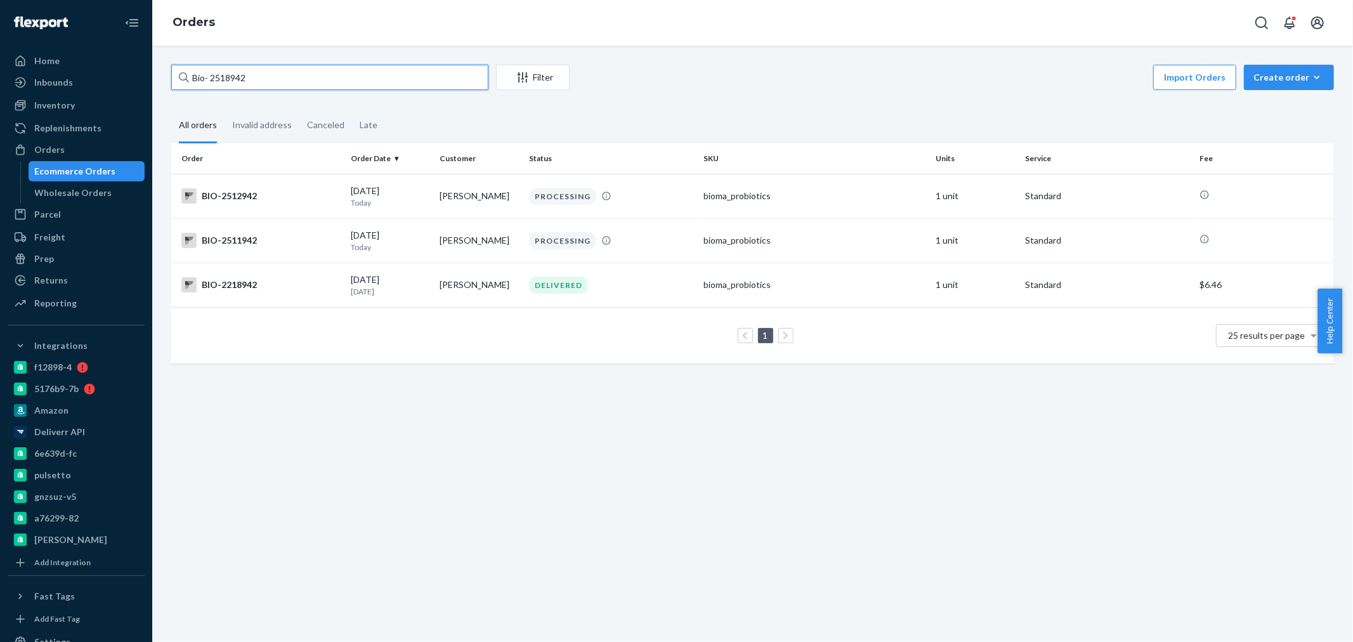
click at [284, 80] on input "Bio- 2518942" at bounding box center [329, 77] width 317 height 25
paste input "2518972"
click at [212, 75] on input "Bio- 2518972" at bounding box center [329, 77] width 317 height 25
click at [53, 150] on div "Orders" at bounding box center [49, 149] width 30 height 13
drag, startPoint x: 246, startPoint y: 78, endPoint x: 209, endPoint y: 80, distance: 36.8
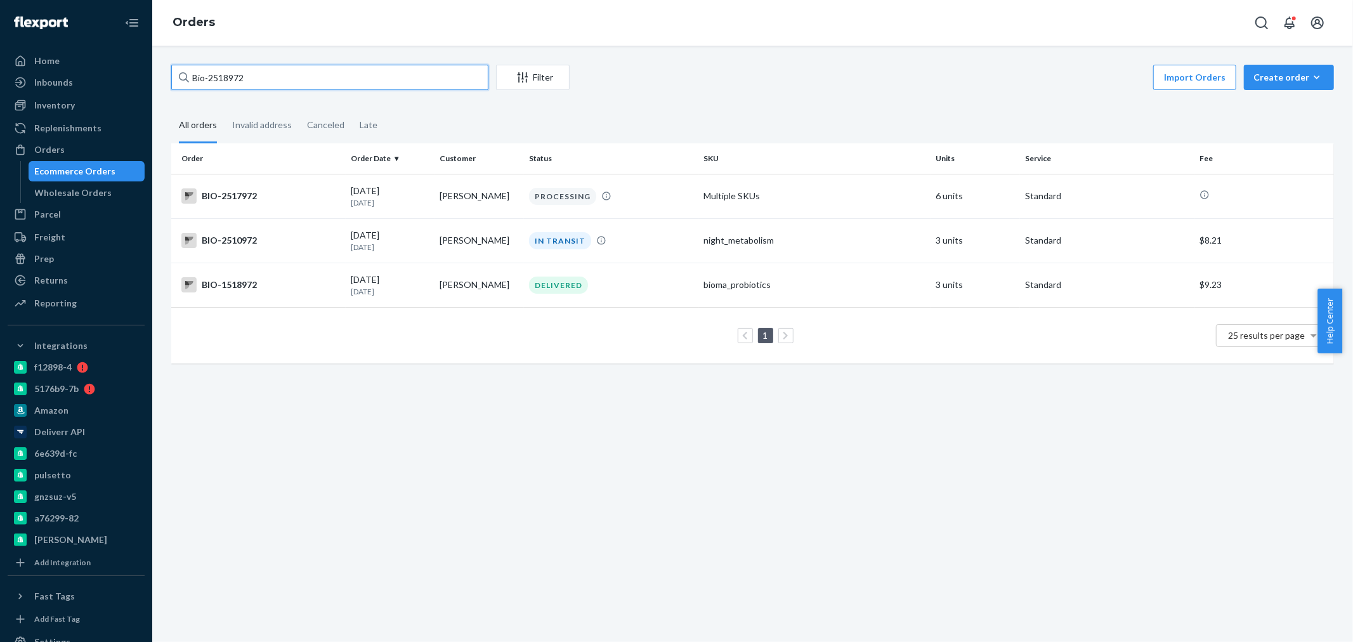
click at [209, 80] on input "Bio-2518972" at bounding box center [329, 77] width 317 height 25
paste input "2455880"
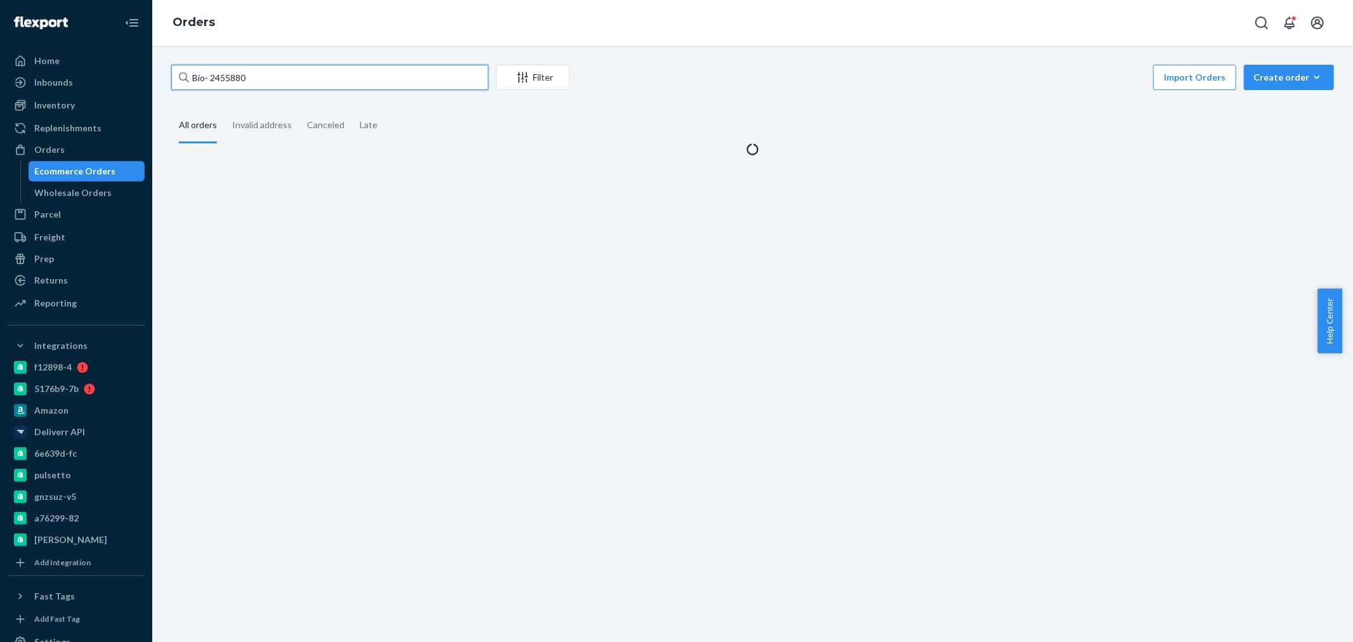
drag, startPoint x: 211, startPoint y: 80, endPoint x: 490, endPoint y: 89, distance: 279.2
click at [212, 80] on input "Bio- 2455880" at bounding box center [329, 77] width 317 height 25
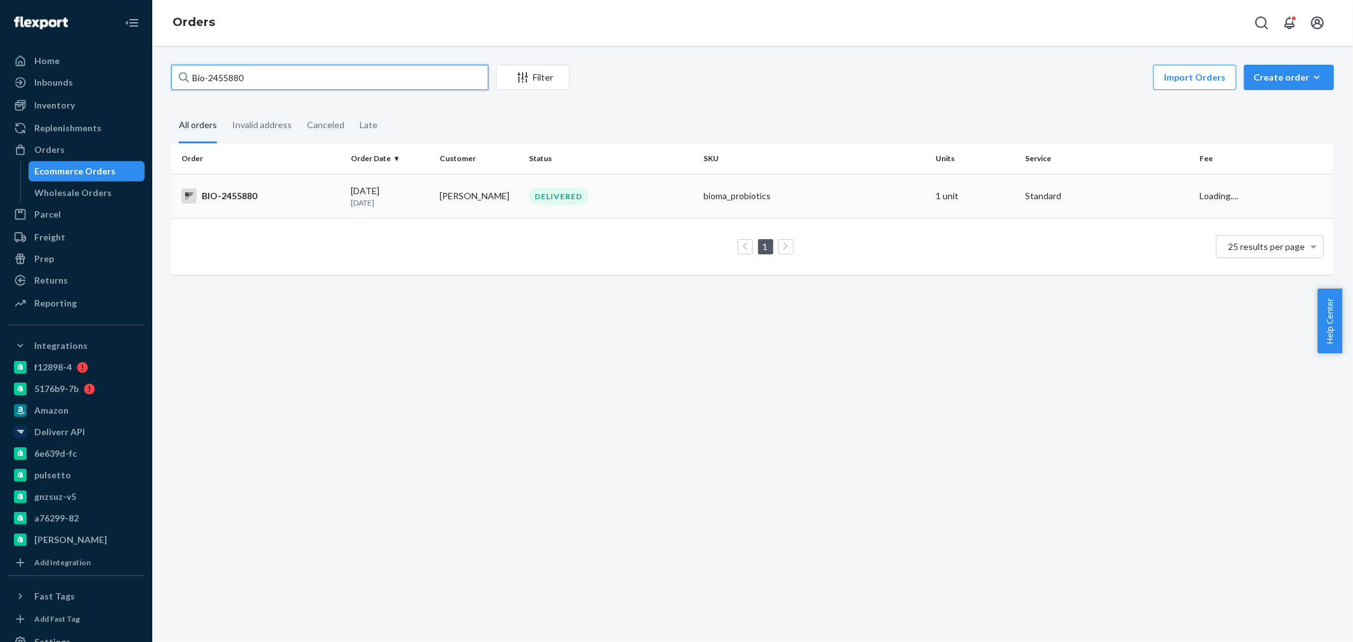
type input "Bio-2455880"
click at [287, 194] on div "BIO-2455880" at bounding box center [260, 195] width 159 height 15
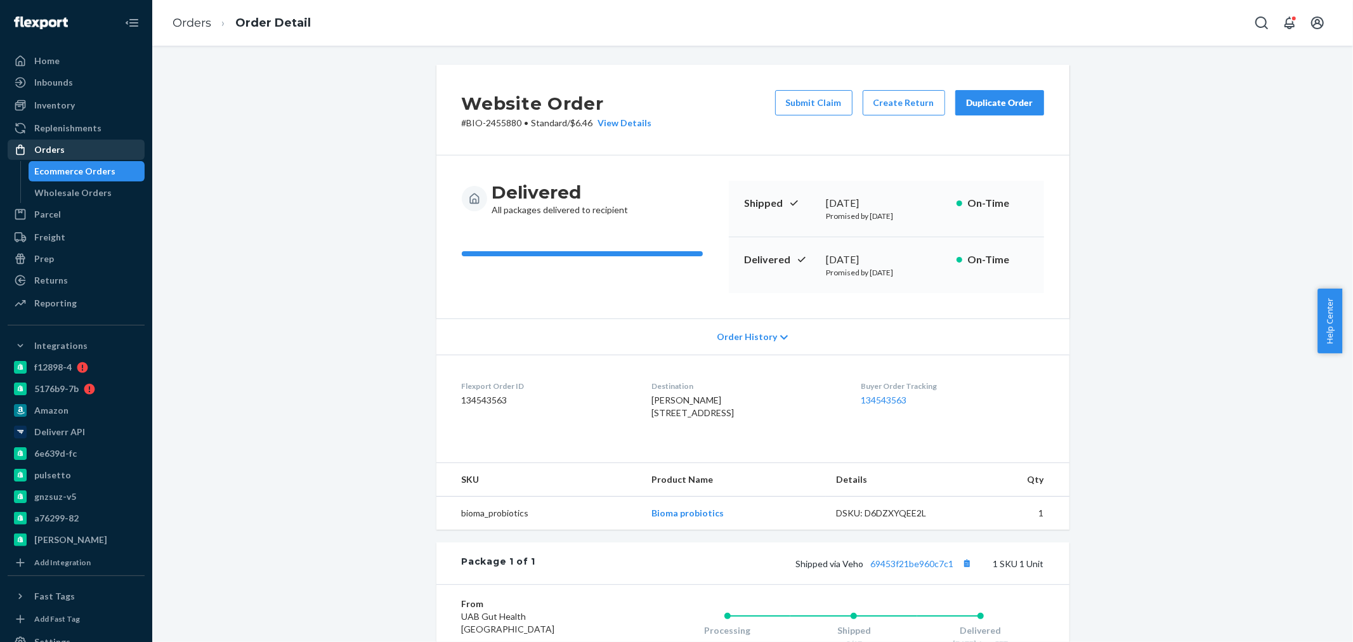
click at [51, 149] on div "Orders" at bounding box center [49, 149] width 30 height 13
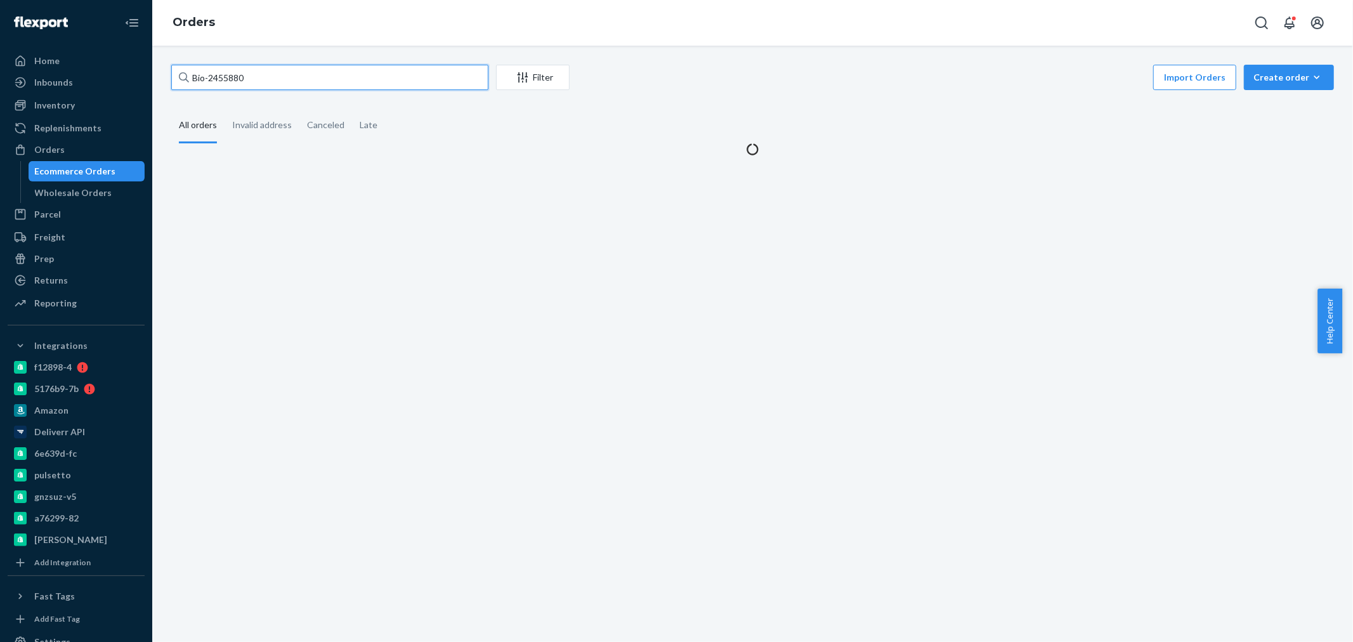
drag, startPoint x: 256, startPoint y: 77, endPoint x: 205, endPoint y: 73, distance: 50.9
click at [205, 73] on input "Bio-2455880" at bounding box center [329, 77] width 317 height 25
paste input "2516101"
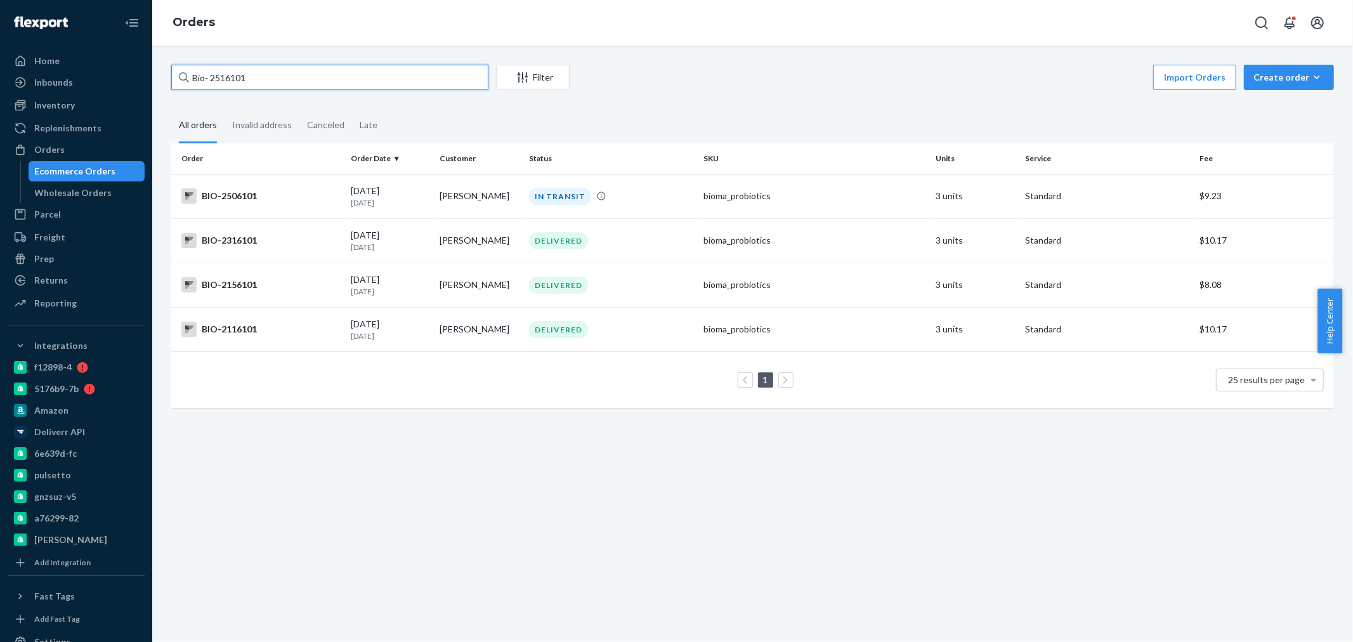
click at [208, 77] on input "Bio- 2516101" at bounding box center [329, 77] width 317 height 25
drag, startPoint x: 59, startPoint y: 155, endPoint x: 72, endPoint y: 148, distance: 14.8
click at [59, 155] on div "Orders" at bounding box center [49, 149] width 30 height 13
drag, startPoint x: 281, startPoint y: 79, endPoint x: 205, endPoint y: 78, distance: 75.5
click at [205, 78] on input "Bio 2516101" at bounding box center [329, 77] width 317 height 25
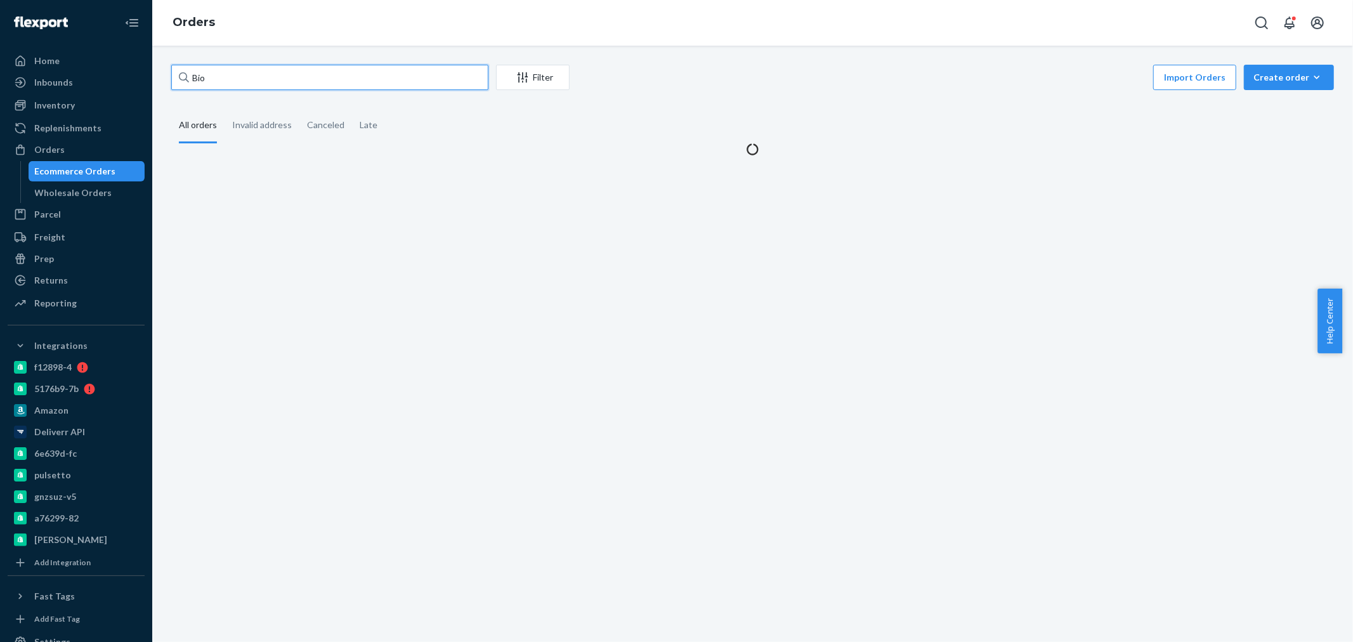
paste input "2440797"
click at [207, 74] on input "Bio 2440797" at bounding box center [329, 77] width 317 height 25
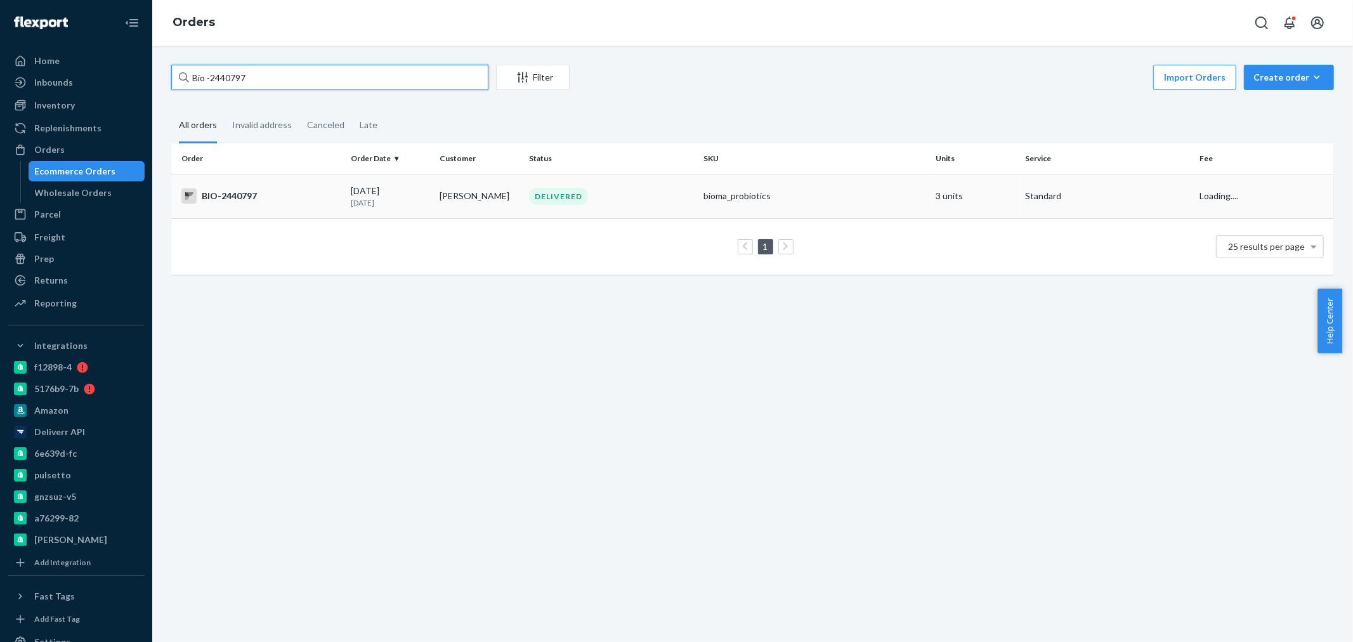
type input "Bio -2440797"
click at [287, 200] on div "BIO-2440797" at bounding box center [260, 195] width 159 height 15
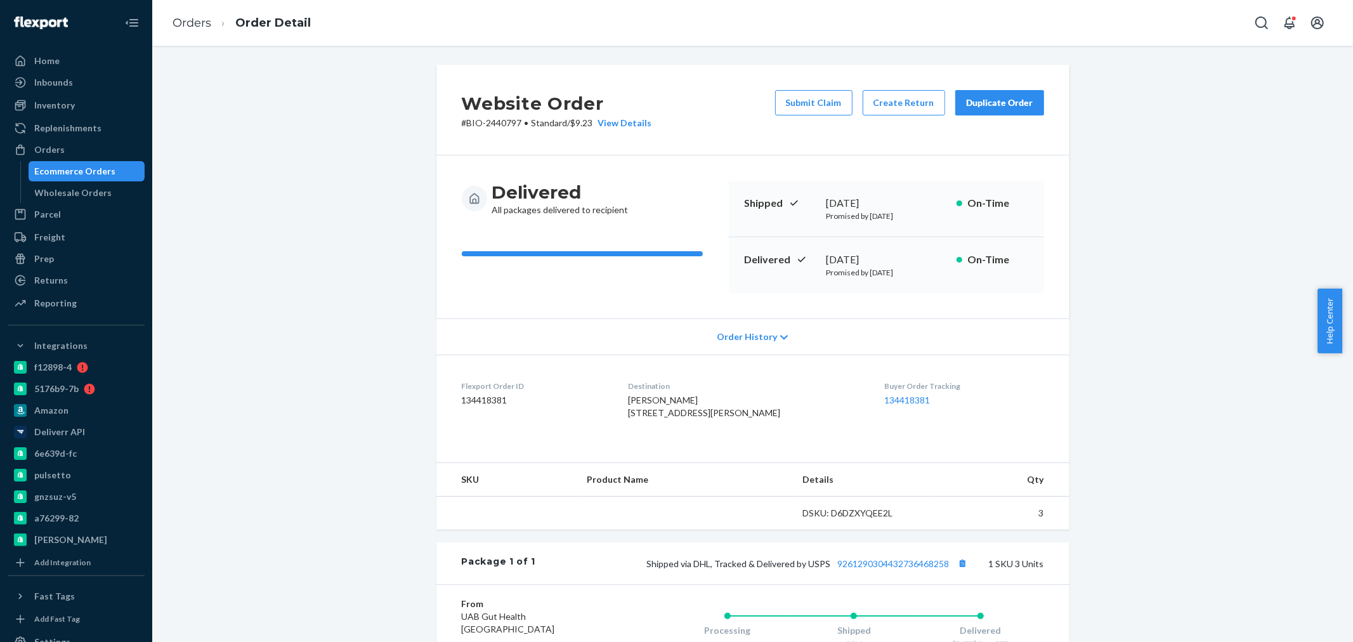
scroll to position [188, 0]
